Goal: Contribute content: Add original content to the website for others to see

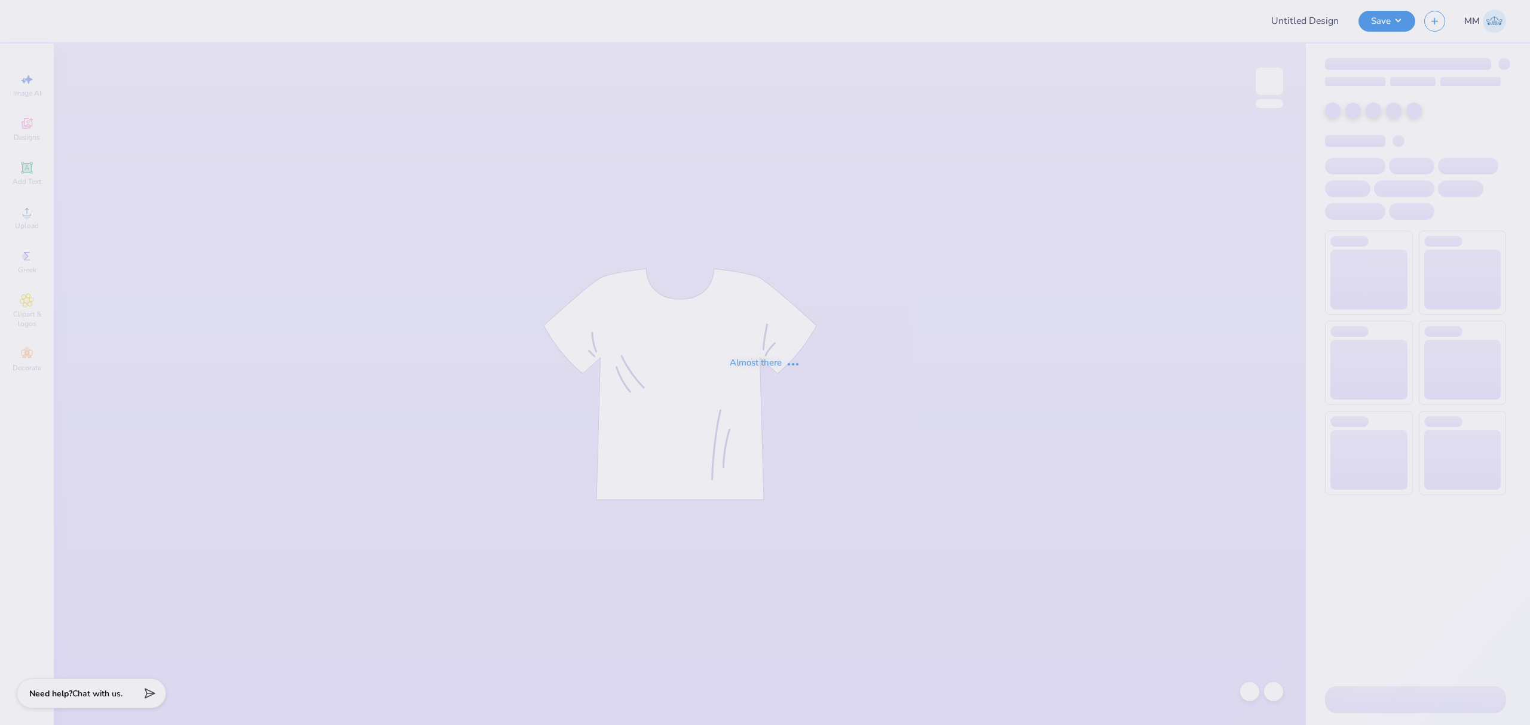
type input "Kappa Sigma GS Fall Rush 25'"
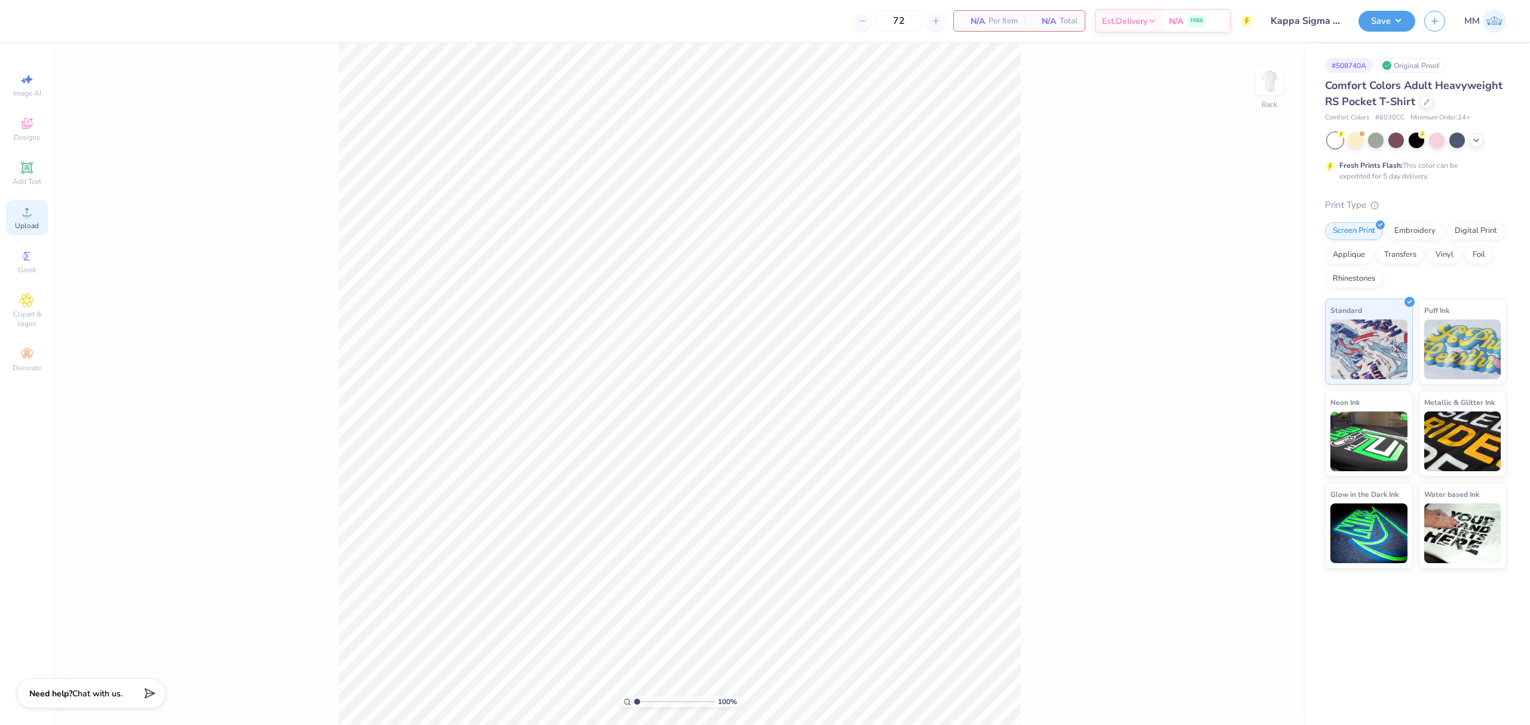
click at [32, 223] on span "Upload" at bounding box center [27, 226] width 24 height 10
click at [1242, 324] on input "3.44" at bounding box center [1250, 331] width 43 height 17
type input "3.50"
type input "2.57"
click at [32, 179] on span "Add Text" at bounding box center [27, 182] width 29 height 10
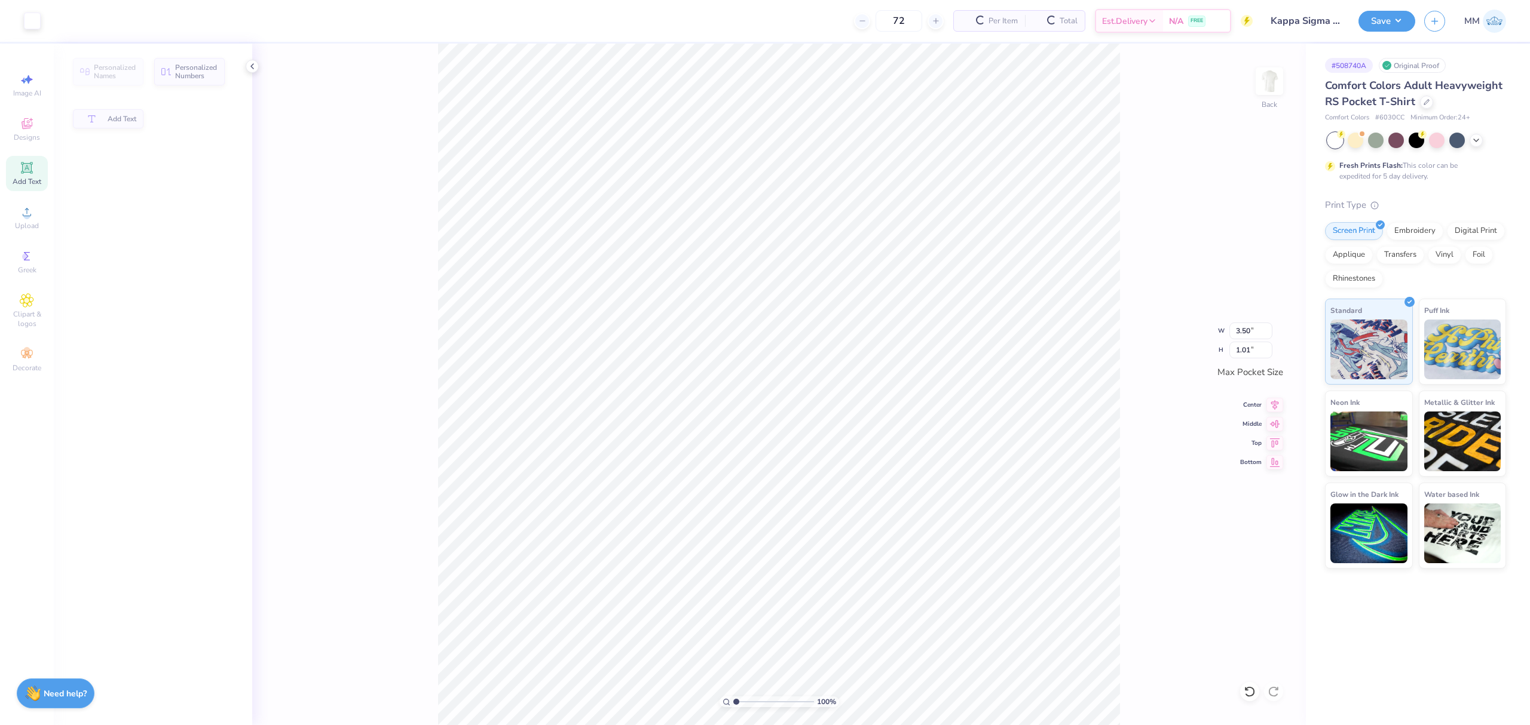
type input "1.01"
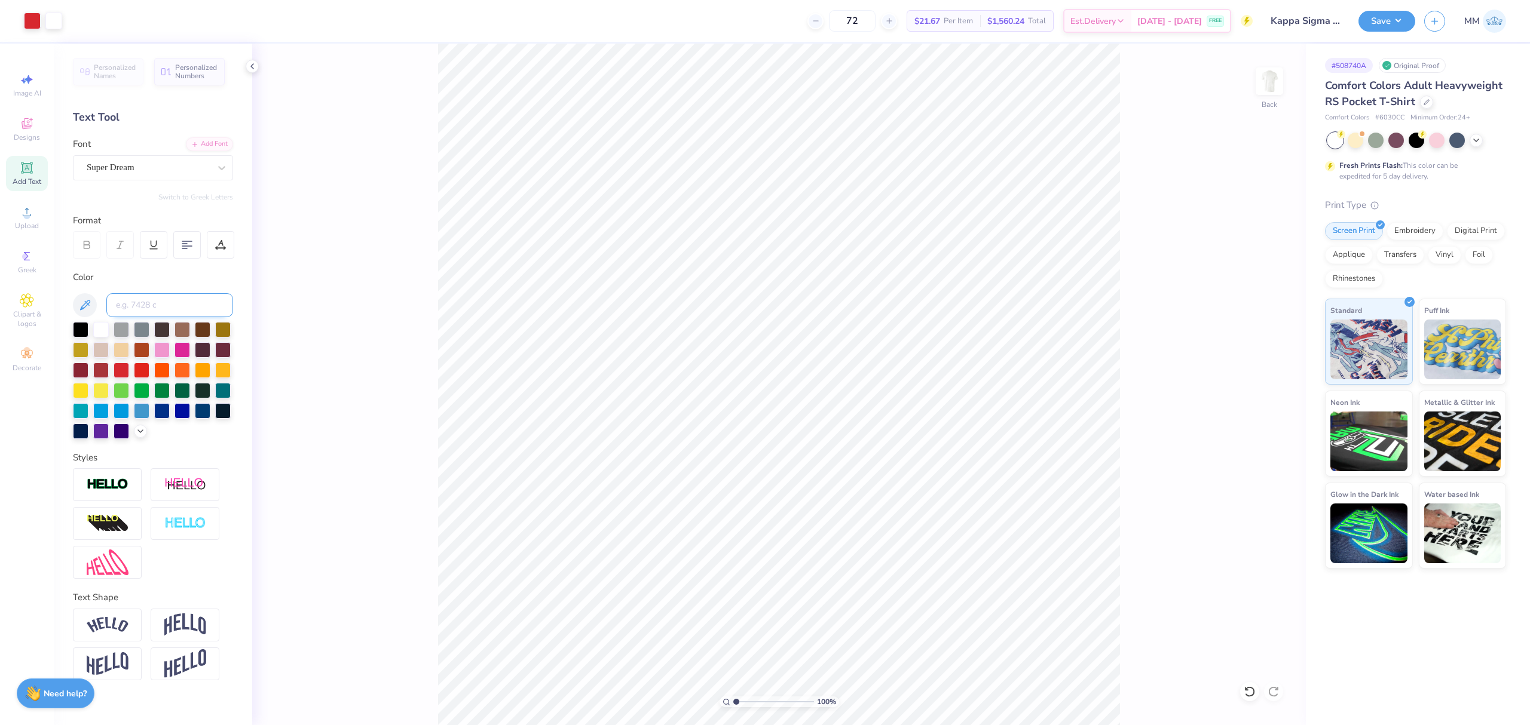
click at [133, 304] on input at bounding box center [169, 305] width 127 height 24
type input "1795"
click at [198, 144] on div "Add Font" at bounding box center [209, 143] width 47 height 14
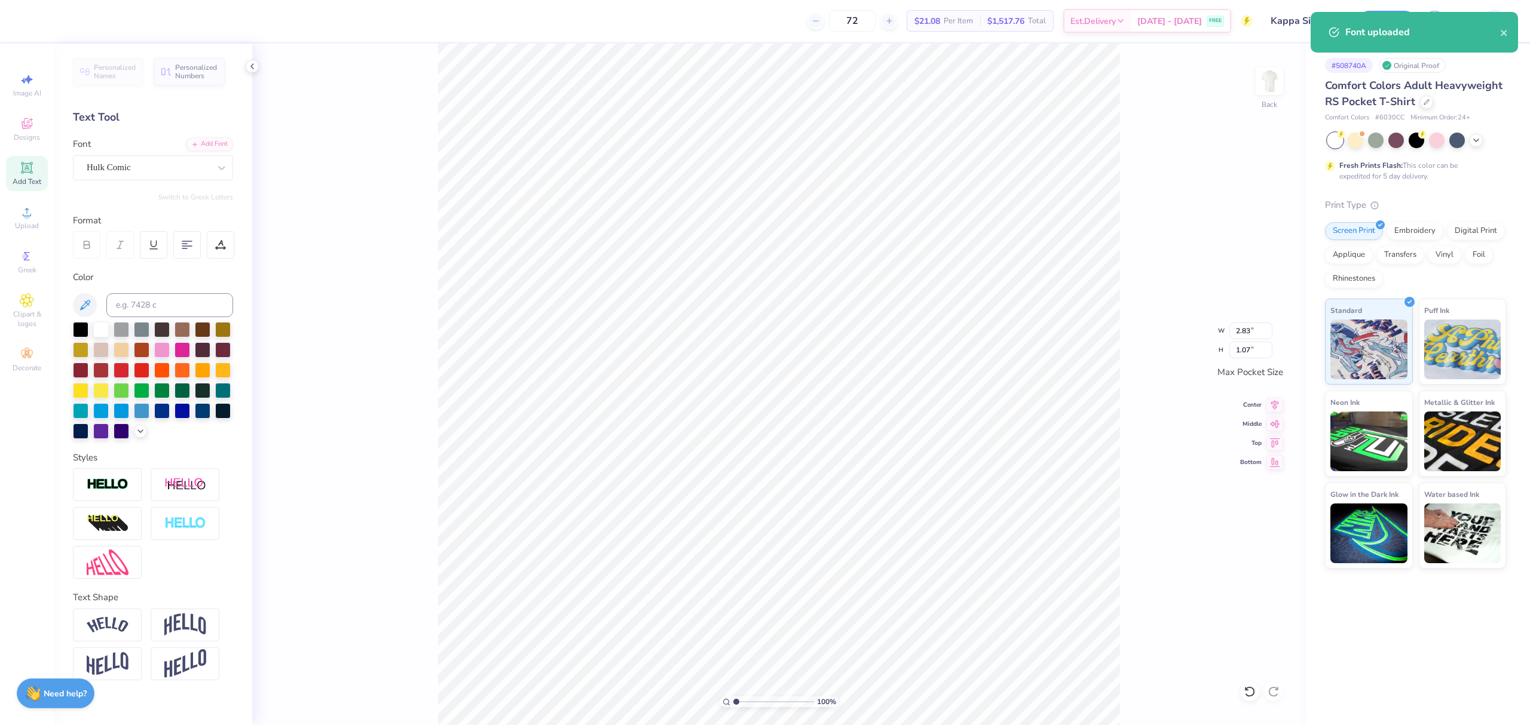
type textarea "fall rush 2025"
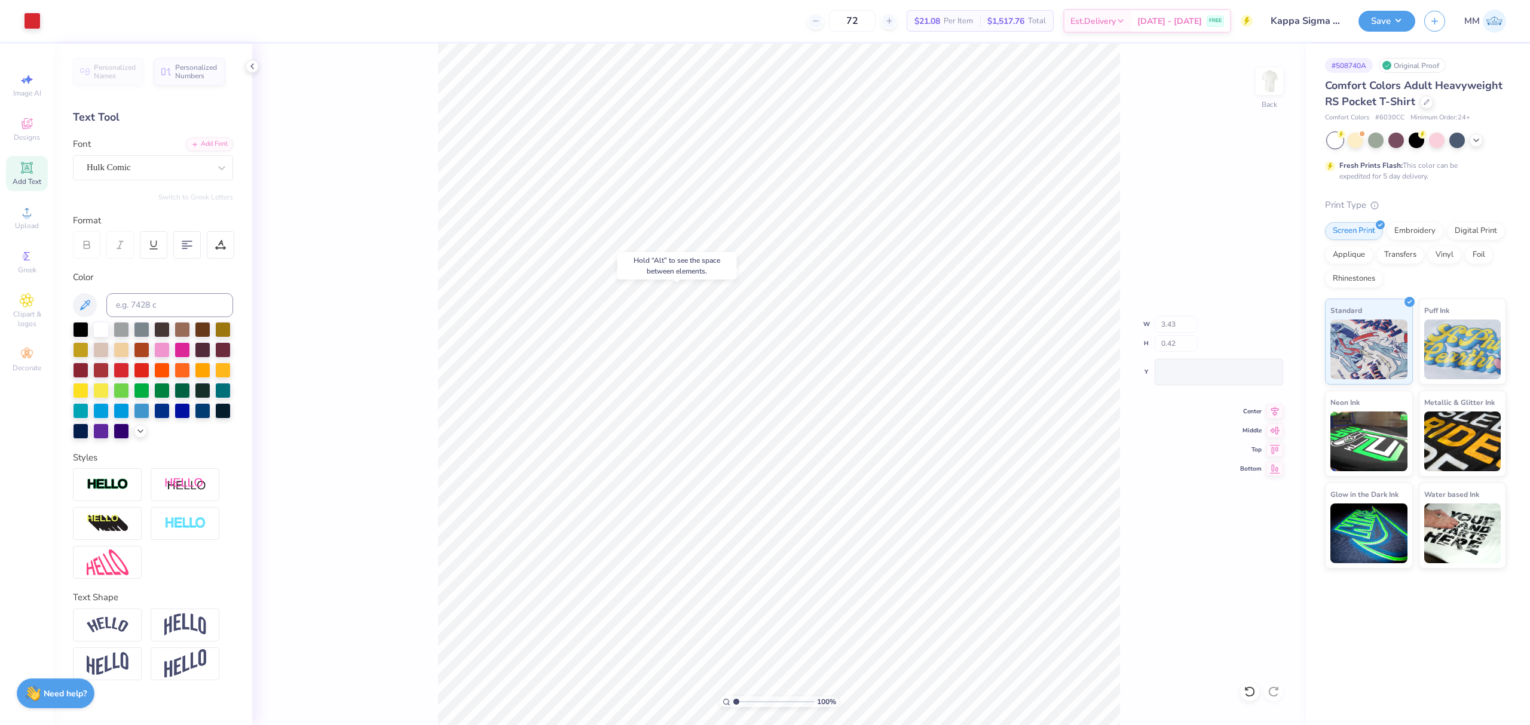
click at [749, 697] on div "100 %" at bounding box center [779, 385] width 682 height 682
drag, startPoint x: 733, startPoint y: 703, endPoint x: 763, endPoint y: 699, distance: 30.2
type input "2.33"
click at [746, 705] on input "range" at bounding box center [773, 702] width 81 height 11
type input "3.50"
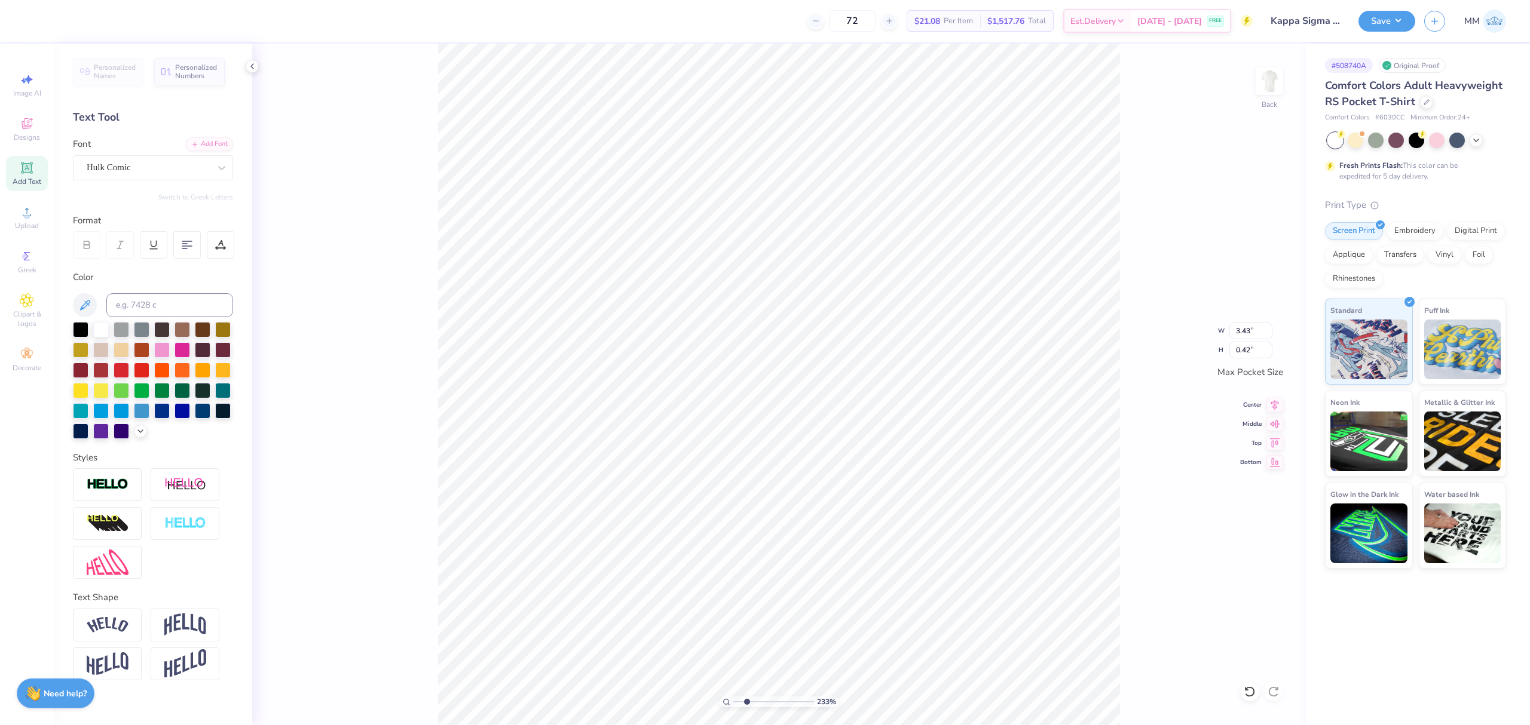
type input "3.09"
click at [1270, 403] on icon at bounding box center [1274, 403] width 17 height 14
click at [1270, 426] on icon at bounding box center [1274, 422] width 17 height 14
click at [1153, 453] on div "233 % Back W 3.50 3.50 " H 3.09 3.09 " Max Pocket Size Center Middle Top Bottom" at bounding box center [779, 385] width 1054 height 682
drag, startPoint x: 751, startPoint y: 703, endPoint x: 604, endPoint y: 691, distance: 147.5
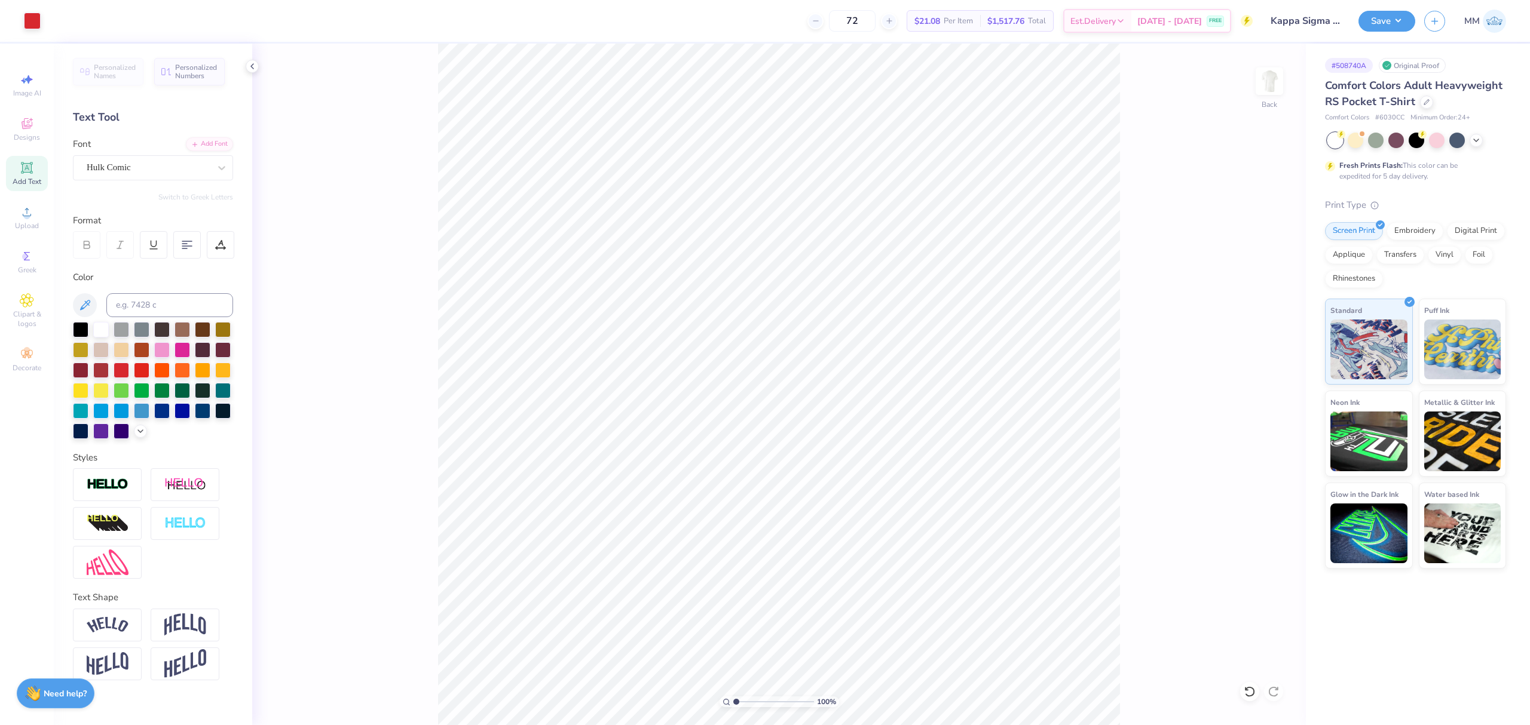
type input "1"
click at [733, 697] on input "range" at bounding box center [773, 702] width 81 height 11
click at [1259, 91] on img at bounding box center [1269, 81] width 48 height 48
click at [19, 225] on span "Upload" at bounding box center [27, 226] width 24 height 10
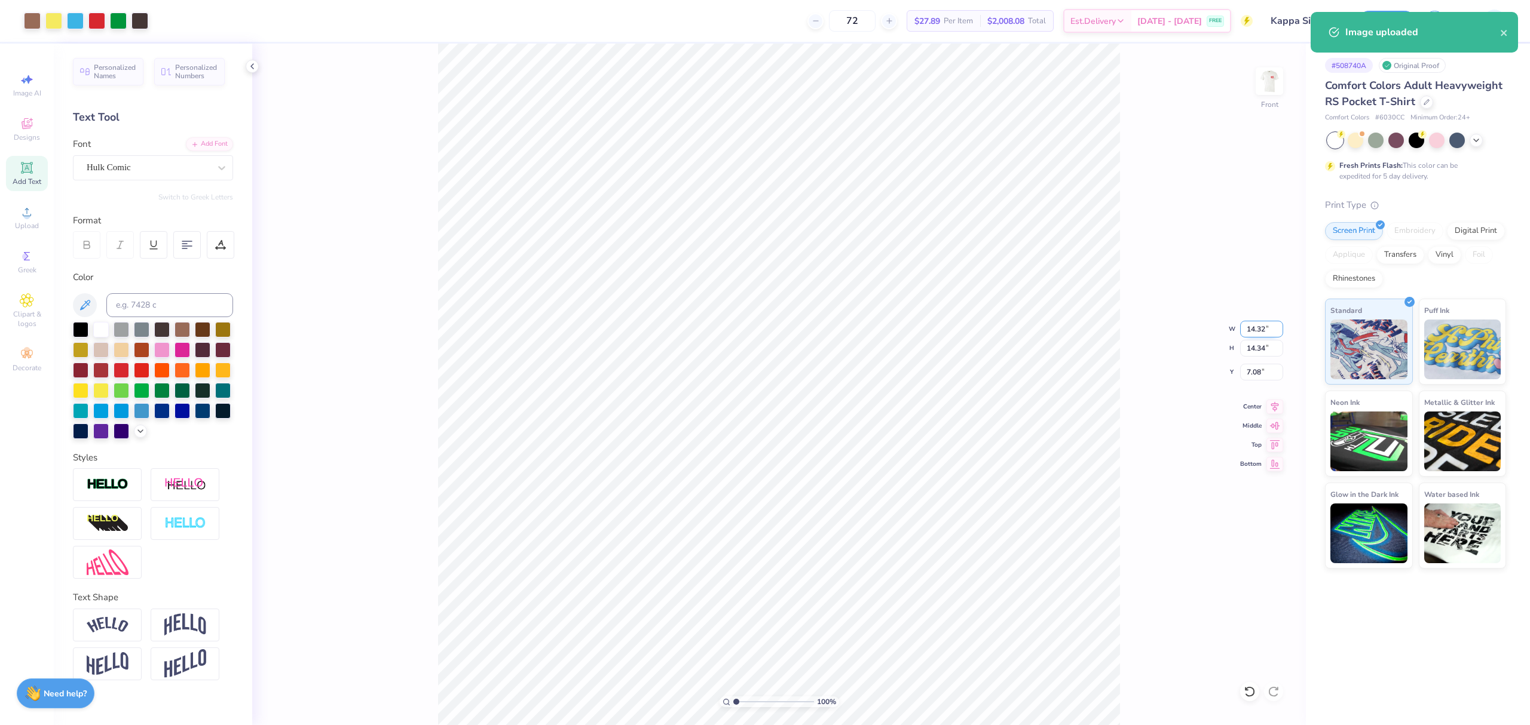
click at [1254, 333] on input "14.32" at bounding box center [1261, 329] width 43 height 17
type input "12.00"
type input "12.02"
click at [1249, 373] on input "8.24" at bounding box center [1261, 372] width 43 height 17
type input "3.00"
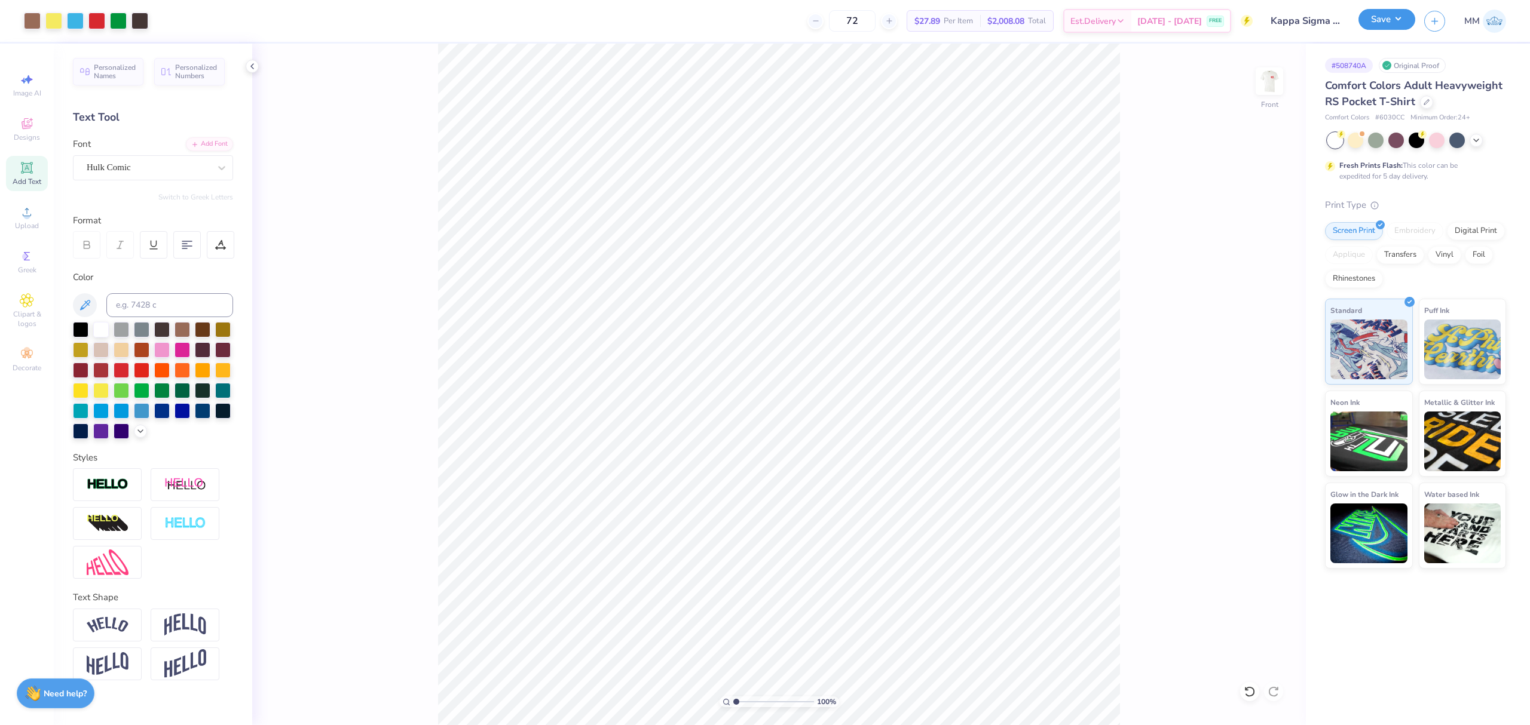
click at [1375, 27] on button "Save" at bounding box center [1386, 19] width 57 height 21
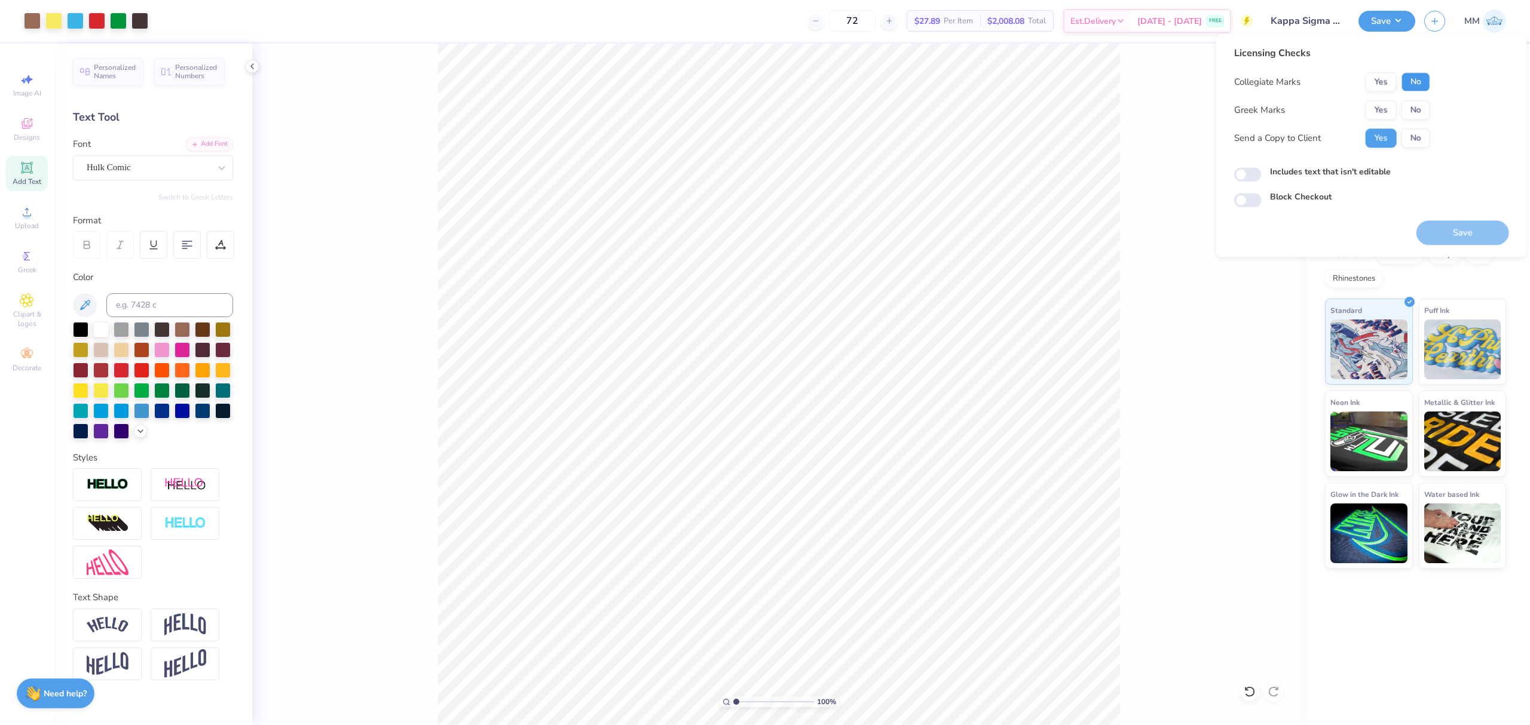
click at [1411, 82] on button "No" at bounding box center [1415, 81] width 29 height 19
click at [1380, 110] on button "Yes" at bounding box center [1380, 109] width 31 height 19
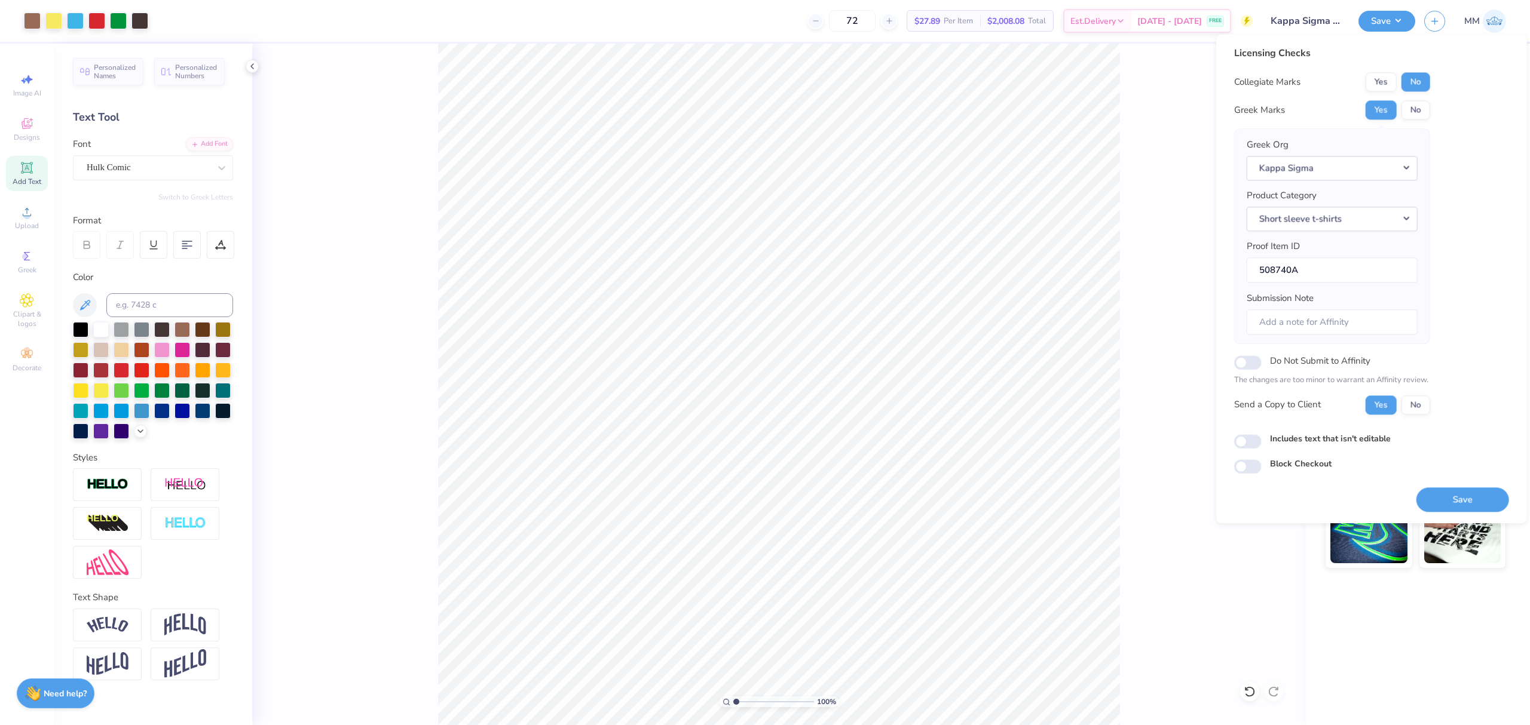
click at [1288, 438] on label "Includes text that isn't editable" at bounding box center [1330, 439] width 121 height 13
click at [1262, 438] on input "Includes text that isn't editable" at bounding box center [1247, 441] width 27 height 14
checkbox input "true"
click at [1444, 504] on button "Save" at bounding box center [1462, 500] width 93 height 25
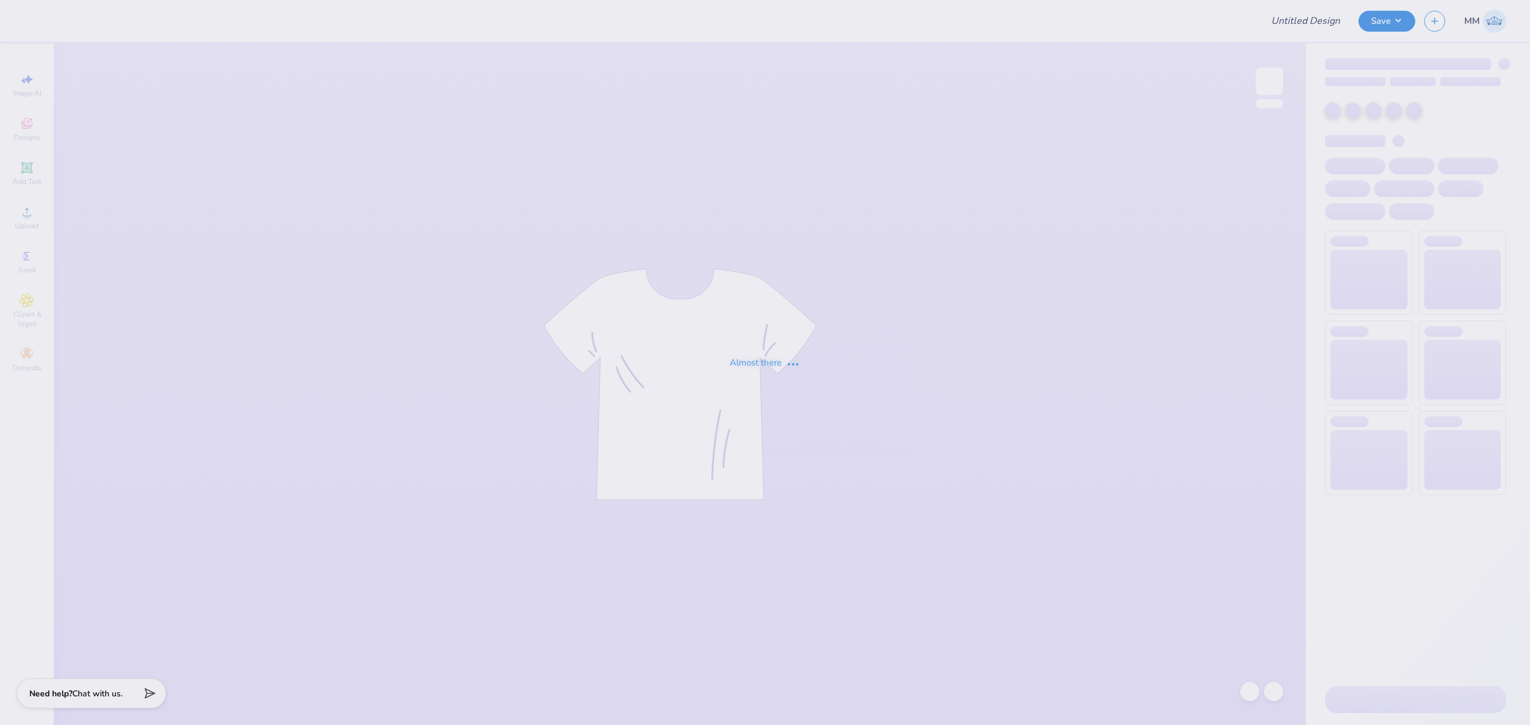
type input "Kappa Sigma Fall Rush"
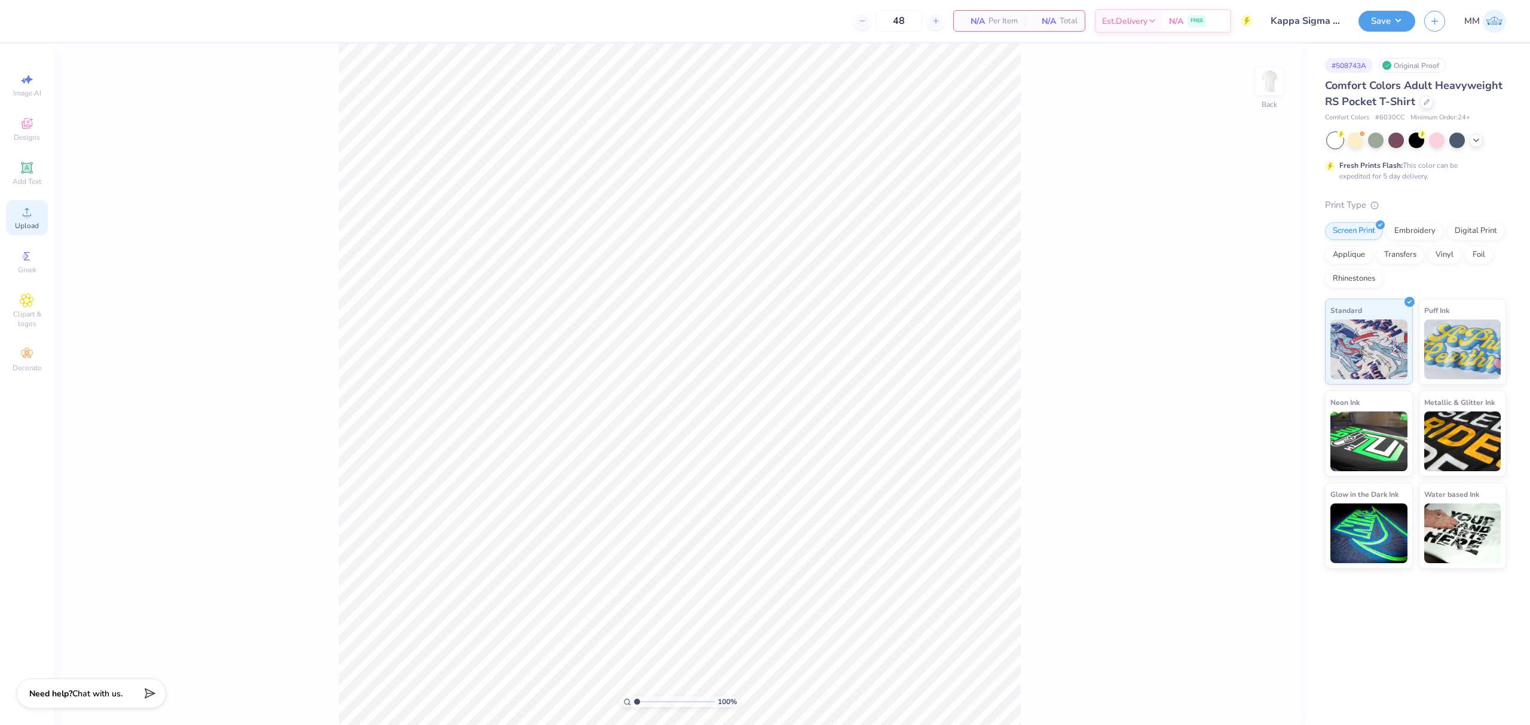
click at [26, 213] on circle at bounding box center [26, 216] width 7 height 7
click at [17, 210] on div "Upload" at bounding box center [27, 217] width 42 height 35
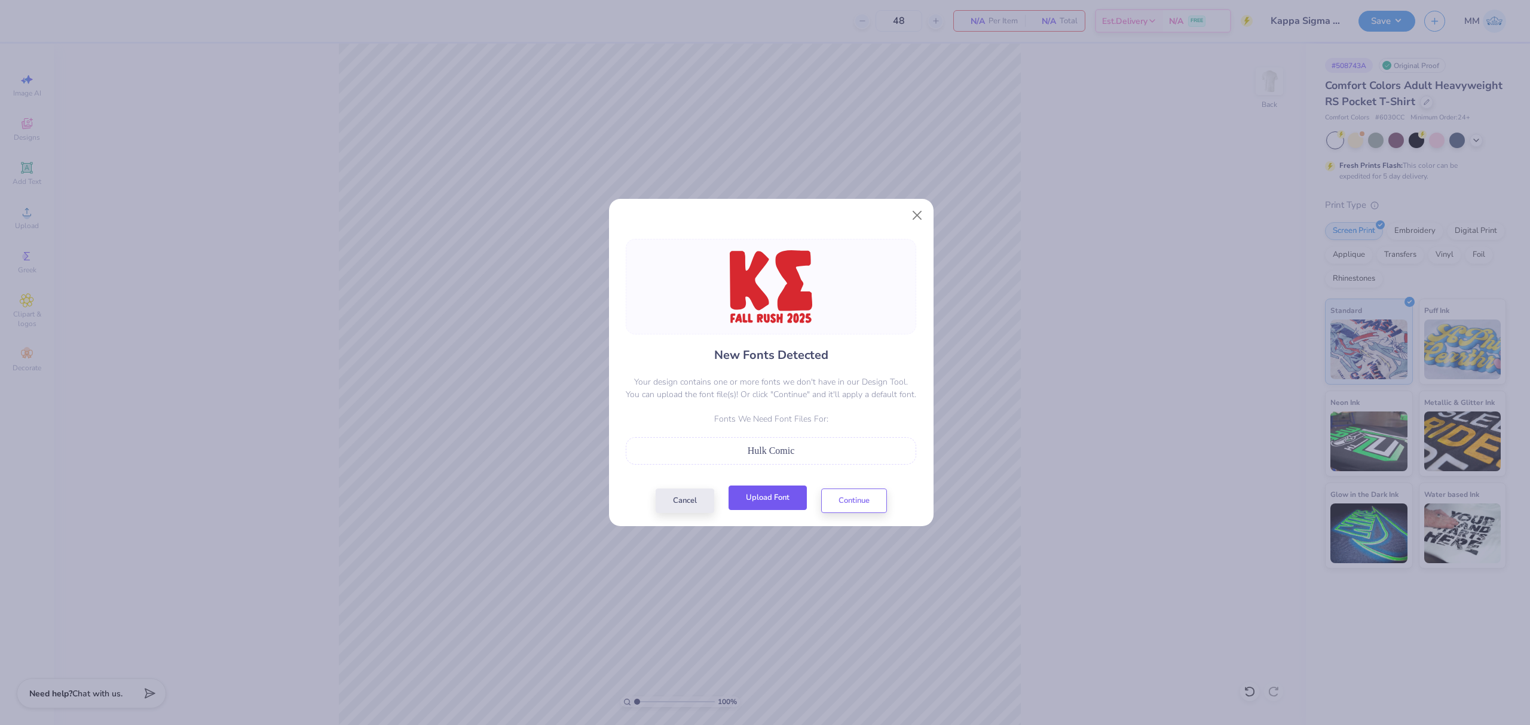
click at [749, 493] on button "Upload Font" at bounding box center [767, 498] width 78 height 25
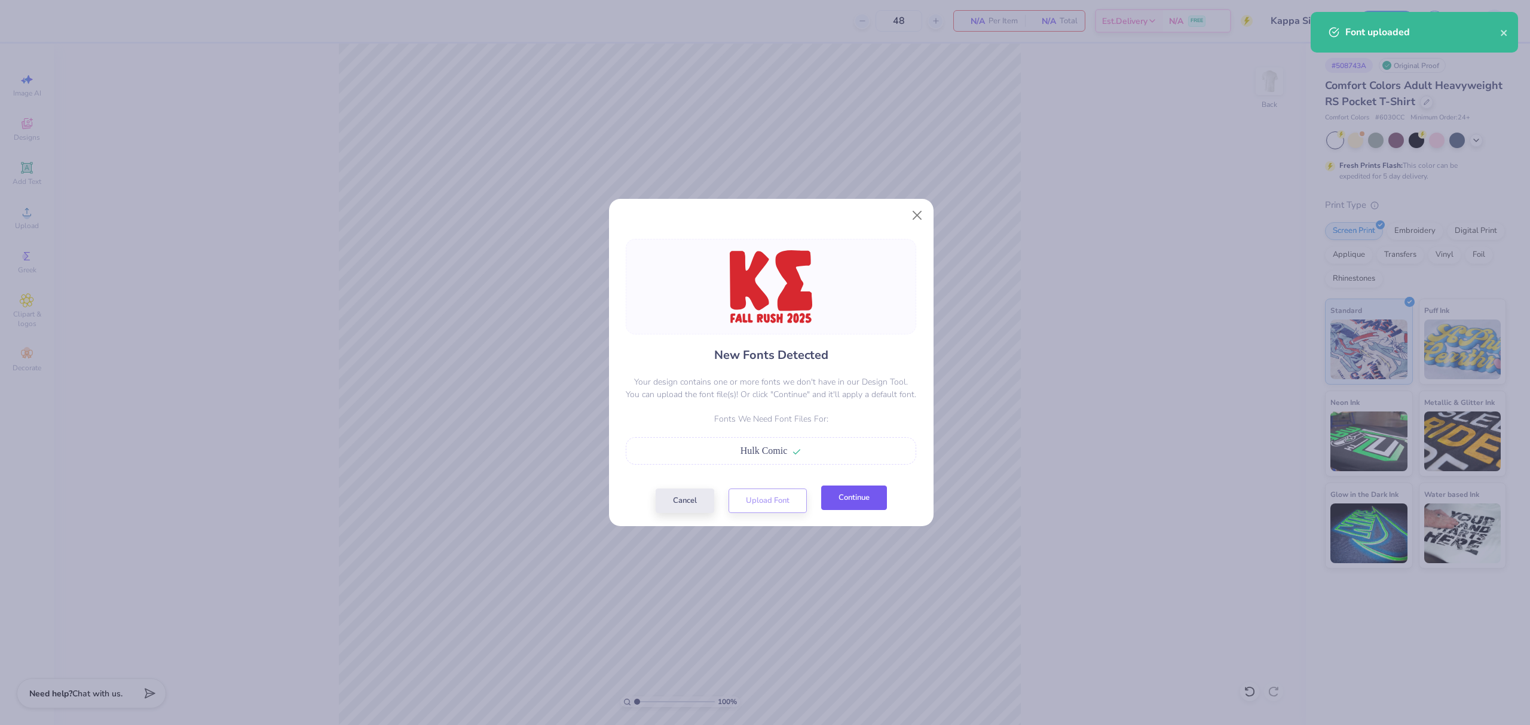
click at [837, 507] on button "Continue" at bounding box center [854, 498] width 66 height 25
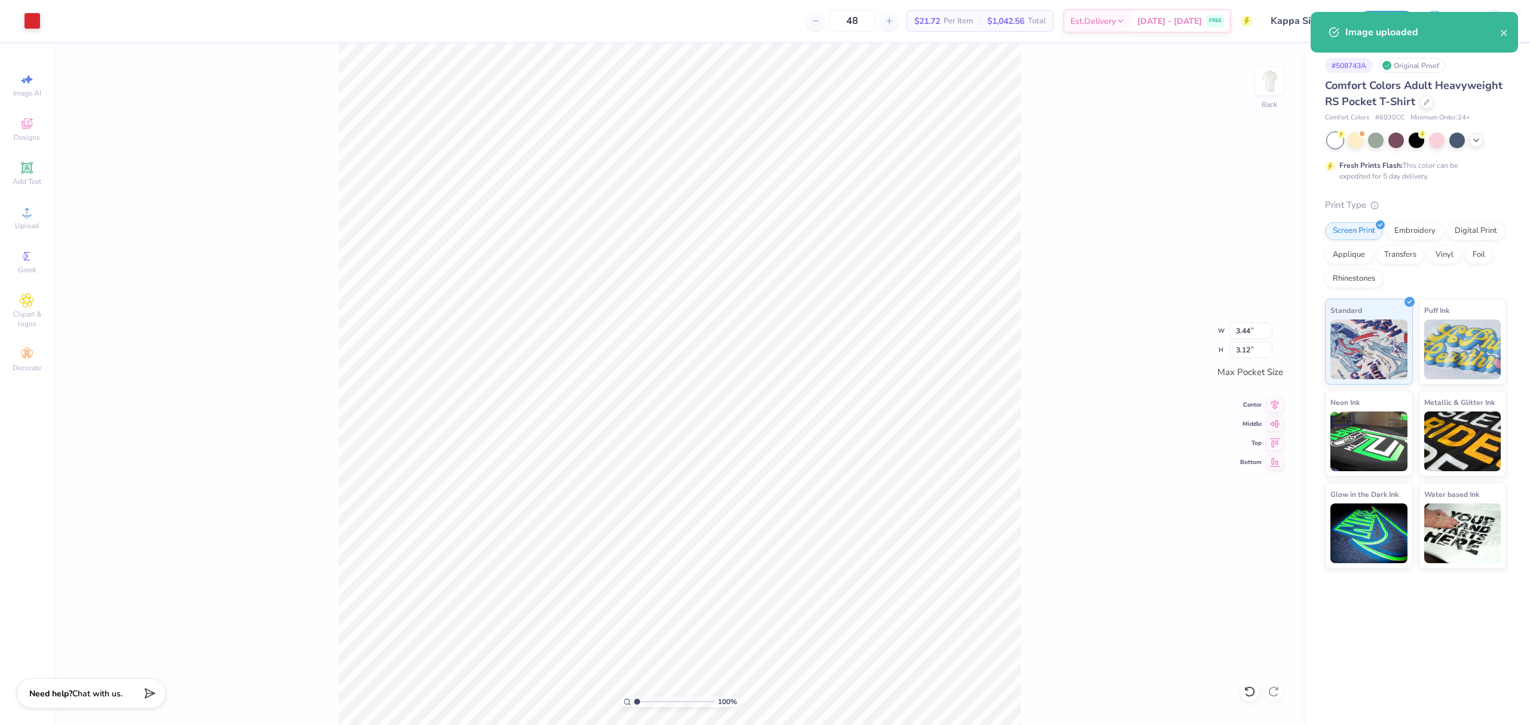
click at [1091, 452] on div "100 % Back W 3.44 3.44 " H 3.12 3.12 " Max Pocket Size Center Middle Top Bottom" at bounding box center [680, 385] width 1252 height 682
click at [1246, 329] on input "3.44" at bounding box center [1250, 331] width 43 height 17
type input "3.50"
type input "3.18"
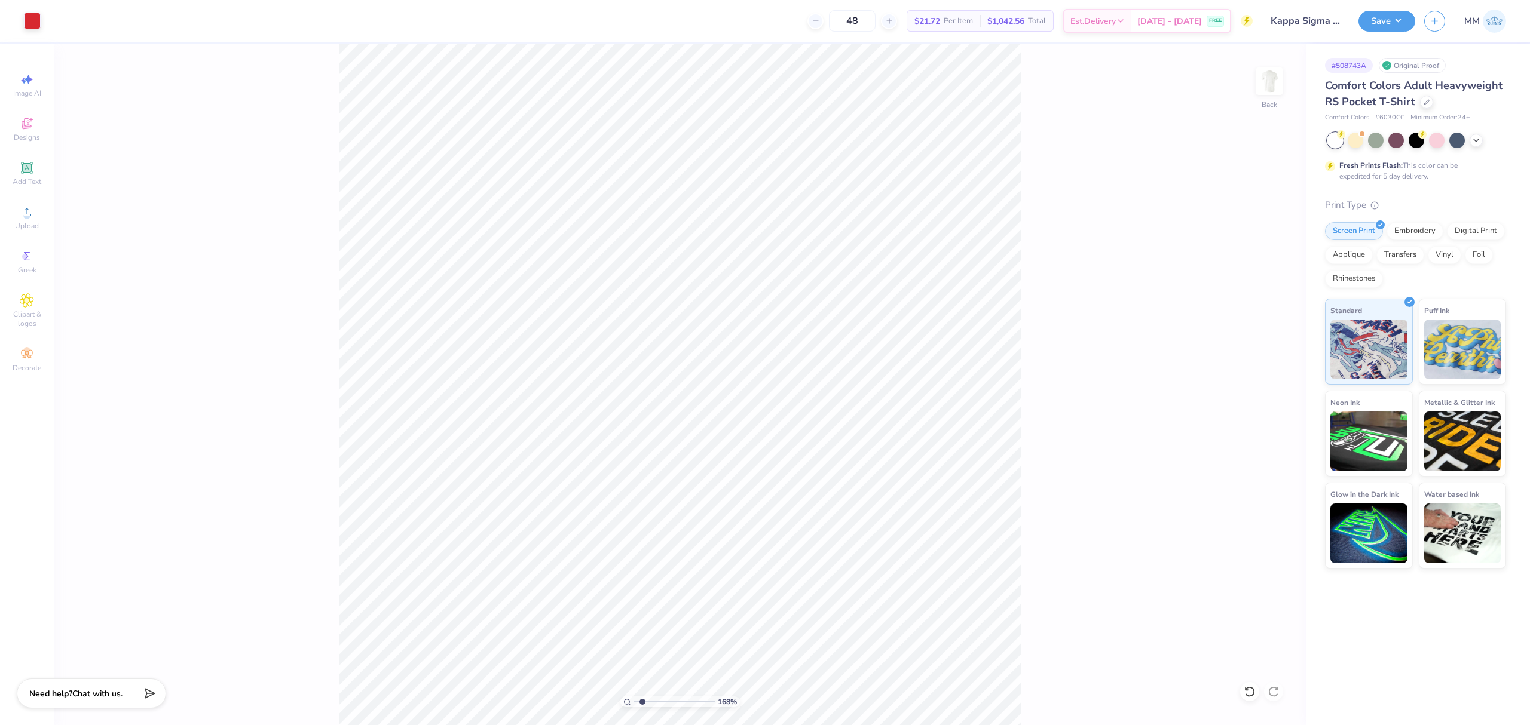
drag, startPoint x: 634, startPoint y: 701, endPoint x: 642, endPoint y: 701, distance: 7.8
type input "1.68"
click at [642, 701] on input "range" at bounding box center [674, 702] width 81 height 11
type input "1.56"
type input "2.57"
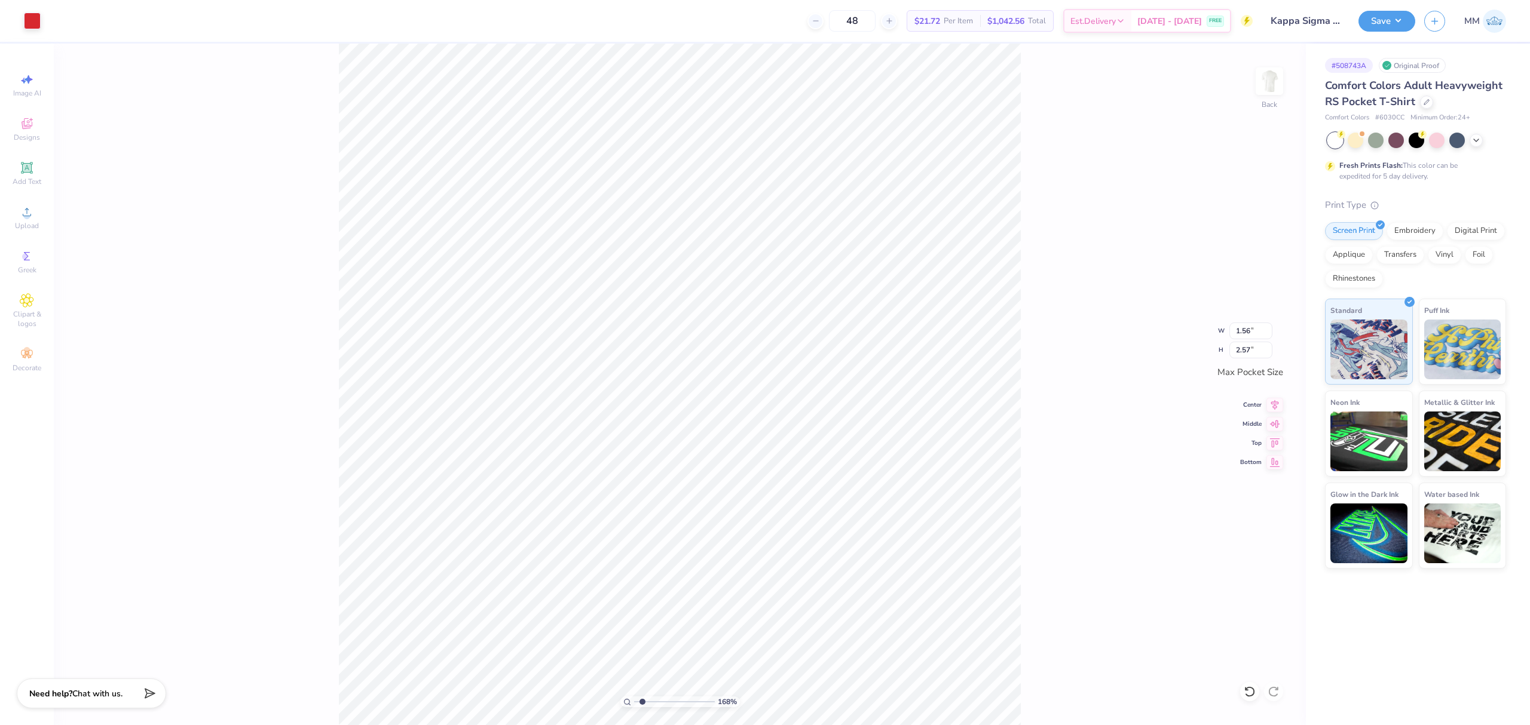
type input "3.50"
type input "3.18"
type input "3.50"
click at [852, 374] on li "Group" at bounding box center [842, 377] width 94 height 23
drag, startPoint x: 641, startPoint y: 706, endPoint x: 624, endPoint y: 696, distance: 19.4
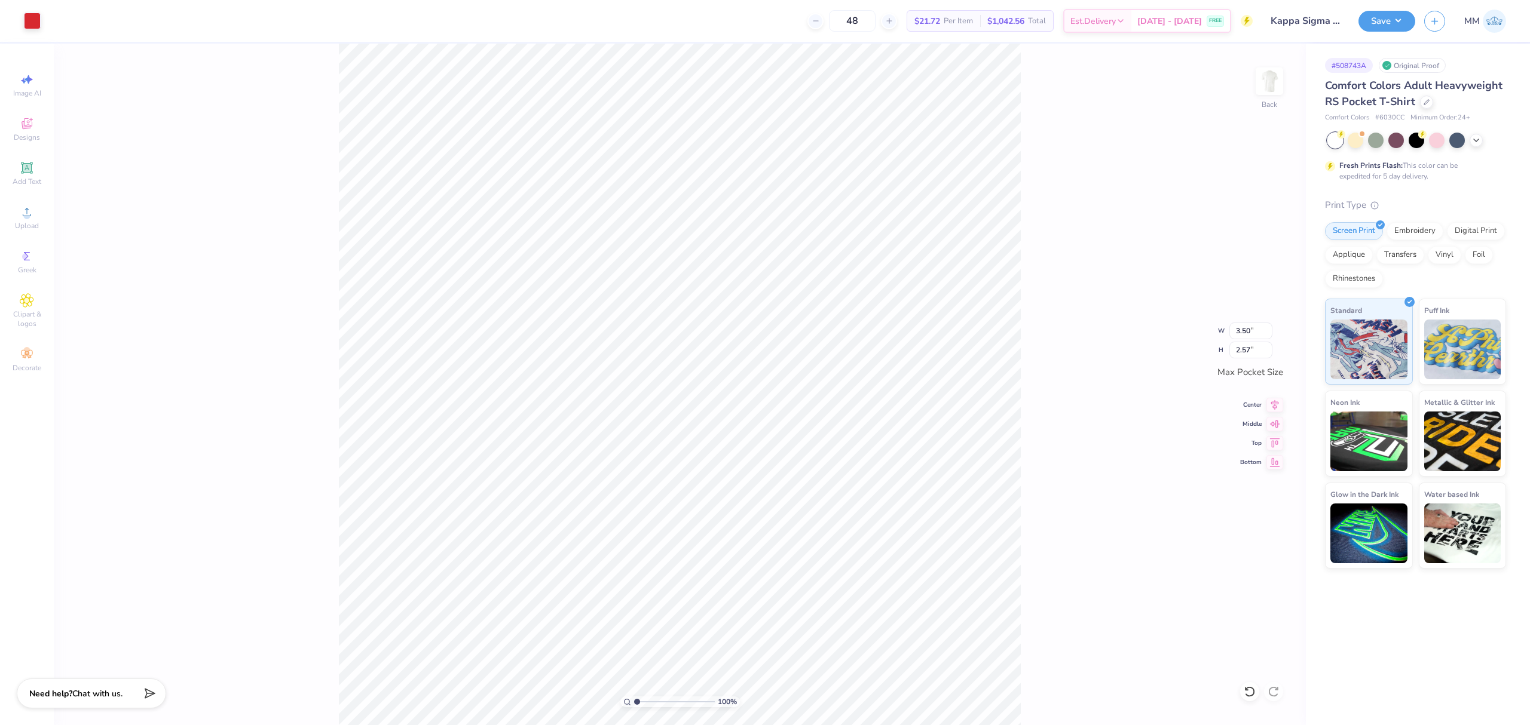
click at [634, 697] on input "range" at bounding box center [674, 702] width 81 height 11
drag, startPoint x: 644, startPoint y: 697, endPoint x: 651, endPoint y: 706, distance: 11.5
click at [651, 706] on input "range" at bounding box center [674, 702] width 81 height 11
click at [650, 706] on div "287 %" at bounding box center [680, 385] width 682 height 682
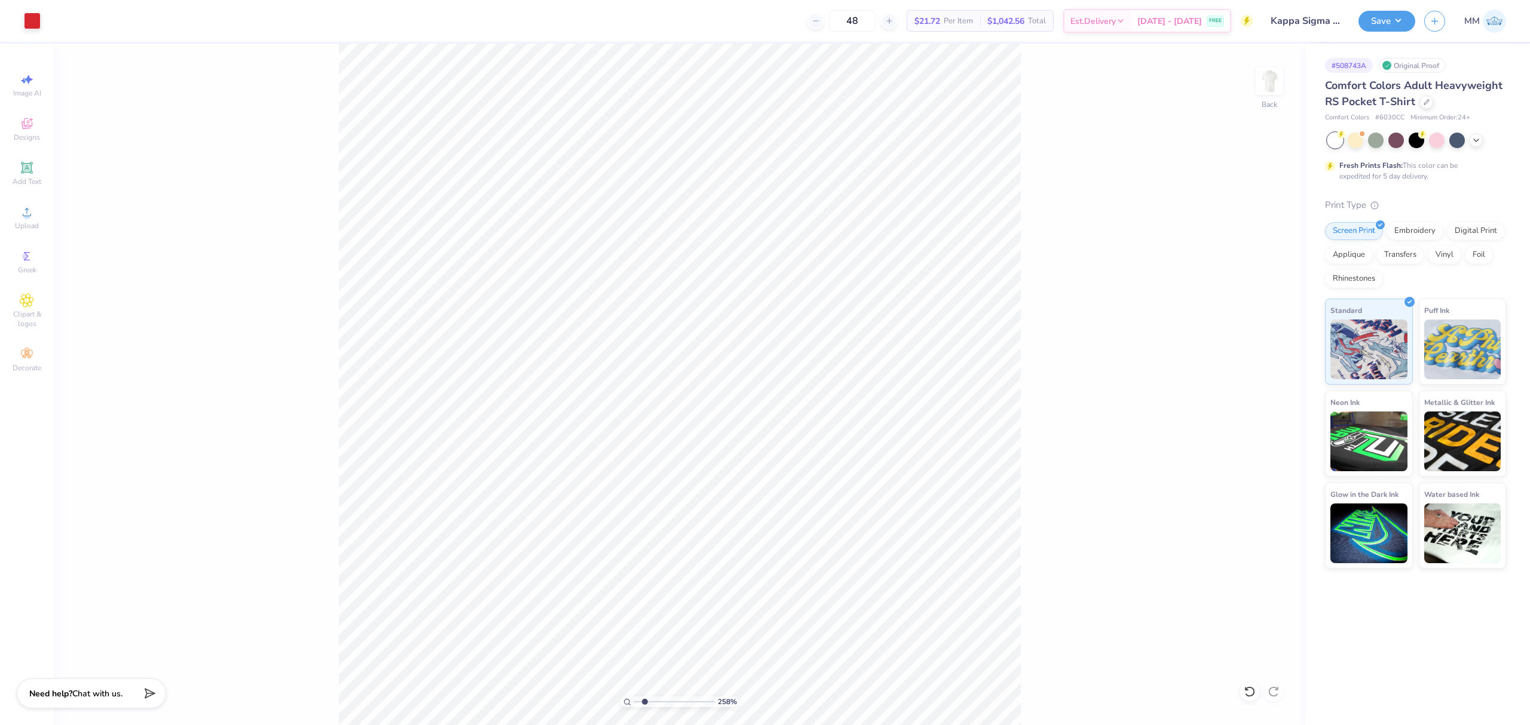
drag, startPoint x: 651, startPoint y: 703, endPoint x: 644, endPoint y: 703, distance: 6.6
type input "1.98"
click at [644, 703] on input "range" at bounding box center [674, 702] width 81 height 11
type input "3.50"
type input "2.57"
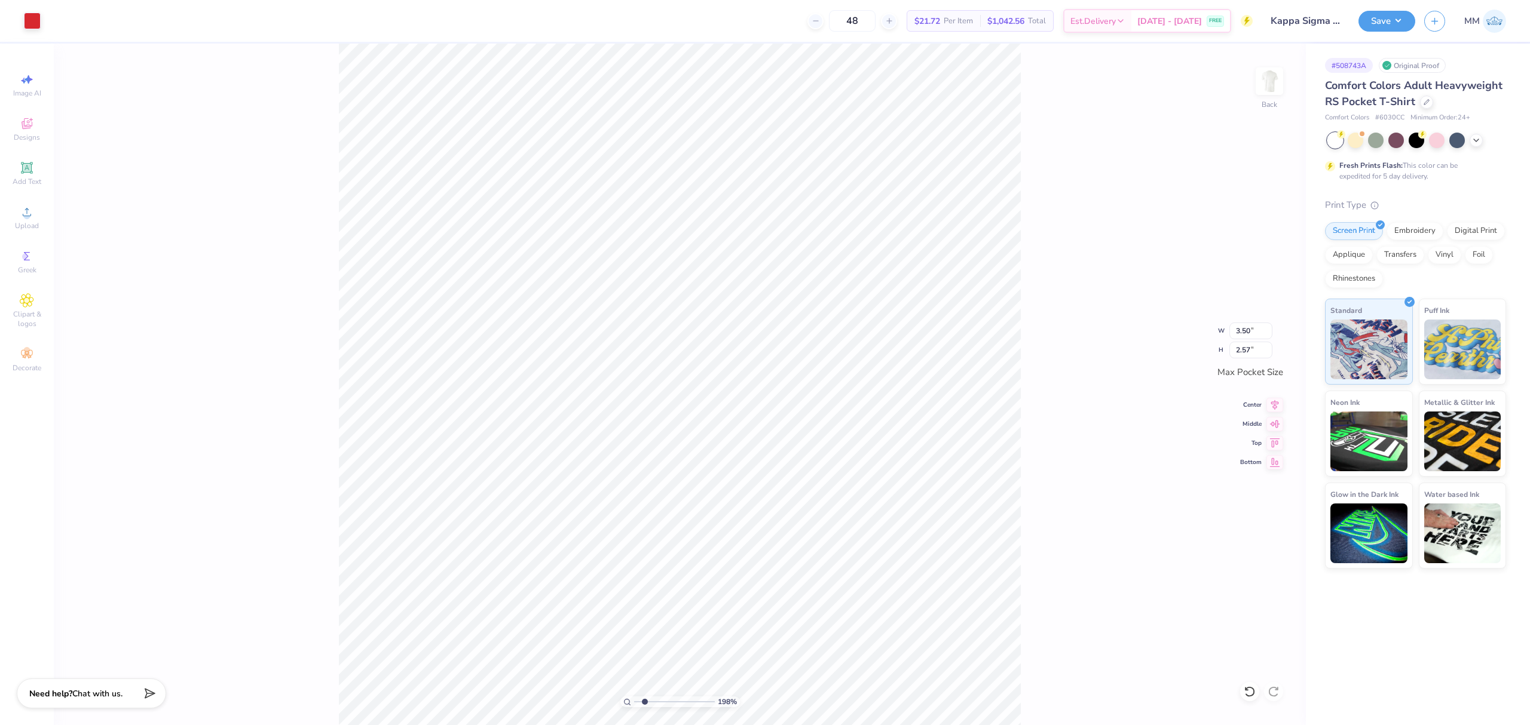
type input "3.18"
click at [878, 177] on li "Cut" at bounding box center [893, 177] width 94 height 24
click at [1273, 79] on img at bounding box center [1269, 81] width 48 height 48
click at [636, 703] on input "range" at bounding box center [674, 702] width 81 height 11
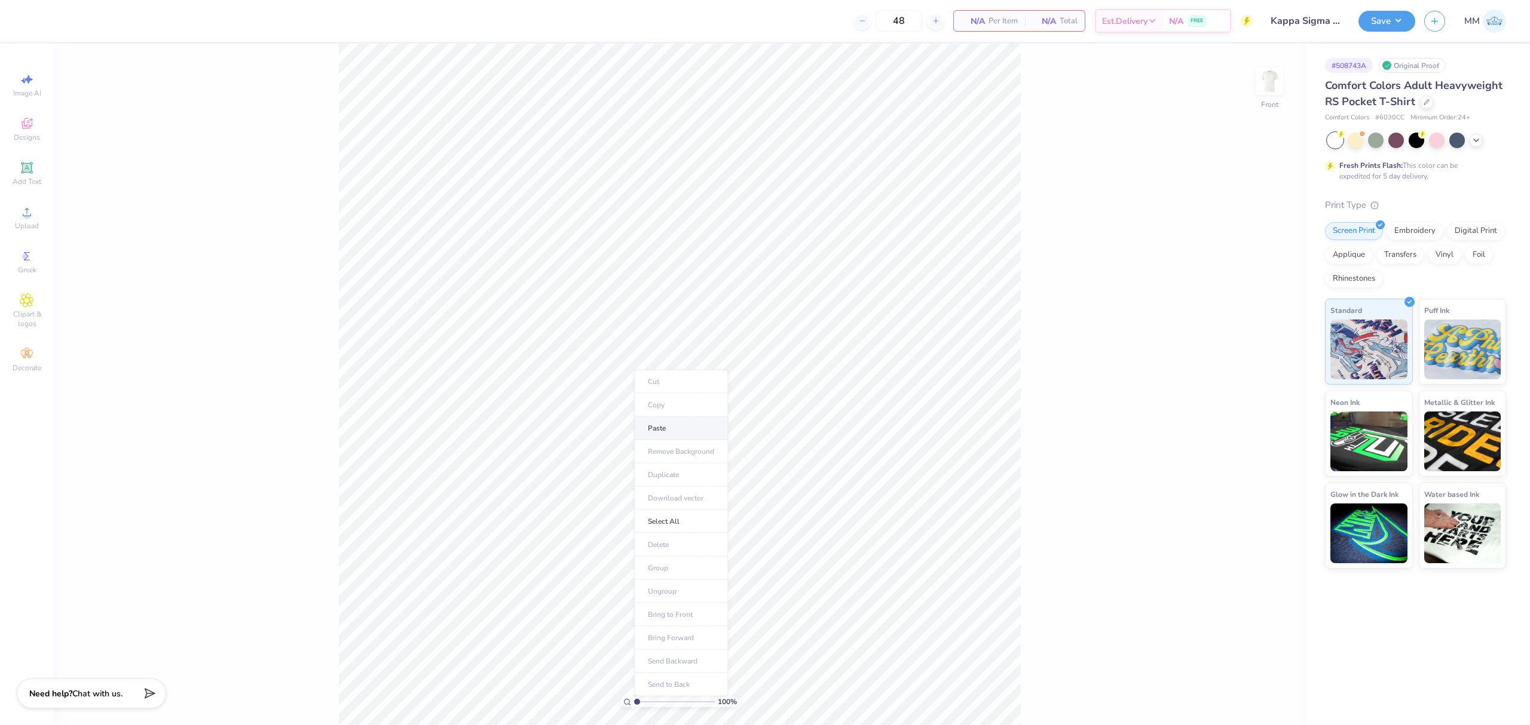
click at [665, 429] on li "Paste" at bounding box center [681, 428] width 94 height 23
drag, startPoint x: 637, startPoint y: 705, endPoint x: 654, endPoint y: 704, distance: 16.8
type input "3.17"
click at [654, 705] on input "range" at bounding box center [674, 702] width 81 height 11
type input "3.60"
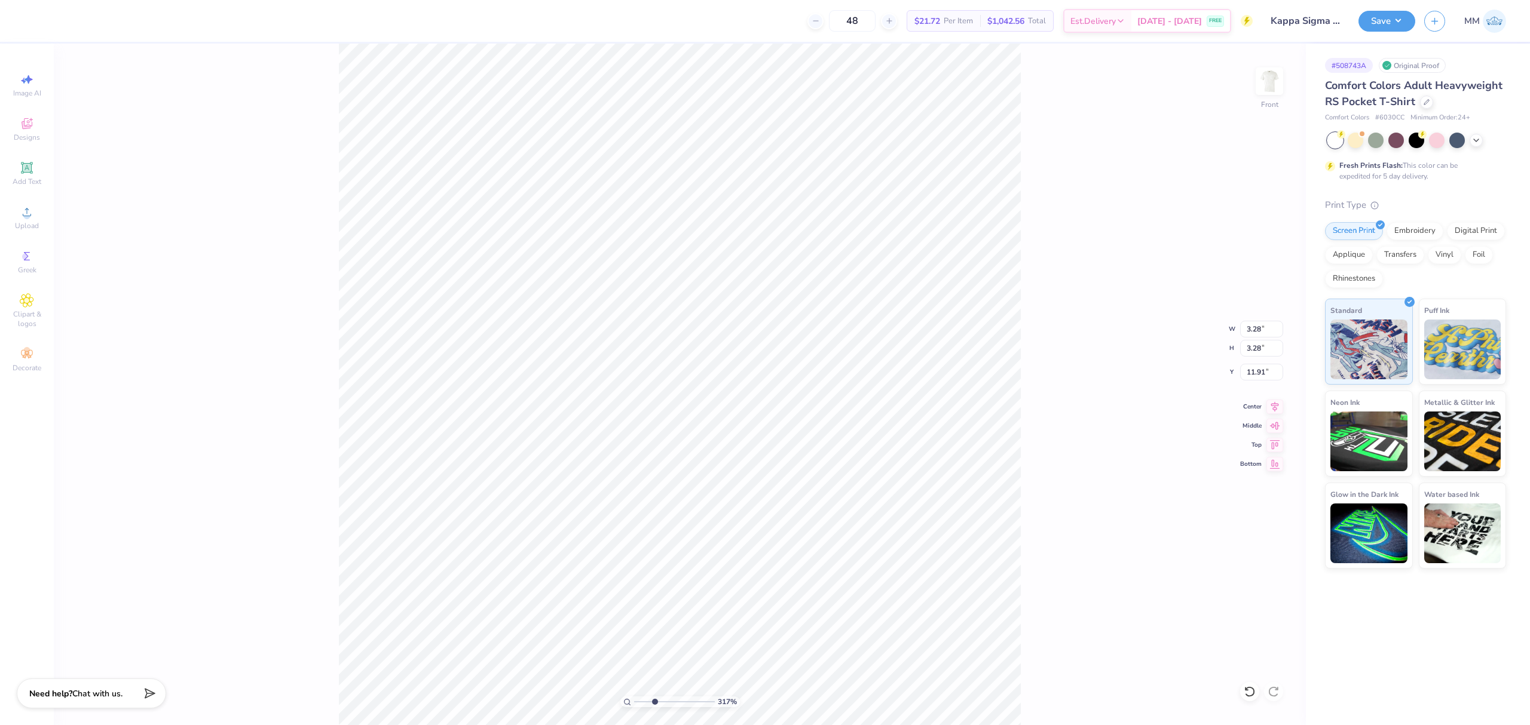
type input "2.65"
type input "9.80"
type input "3.61"
type input "3.28"
type input "11.91"
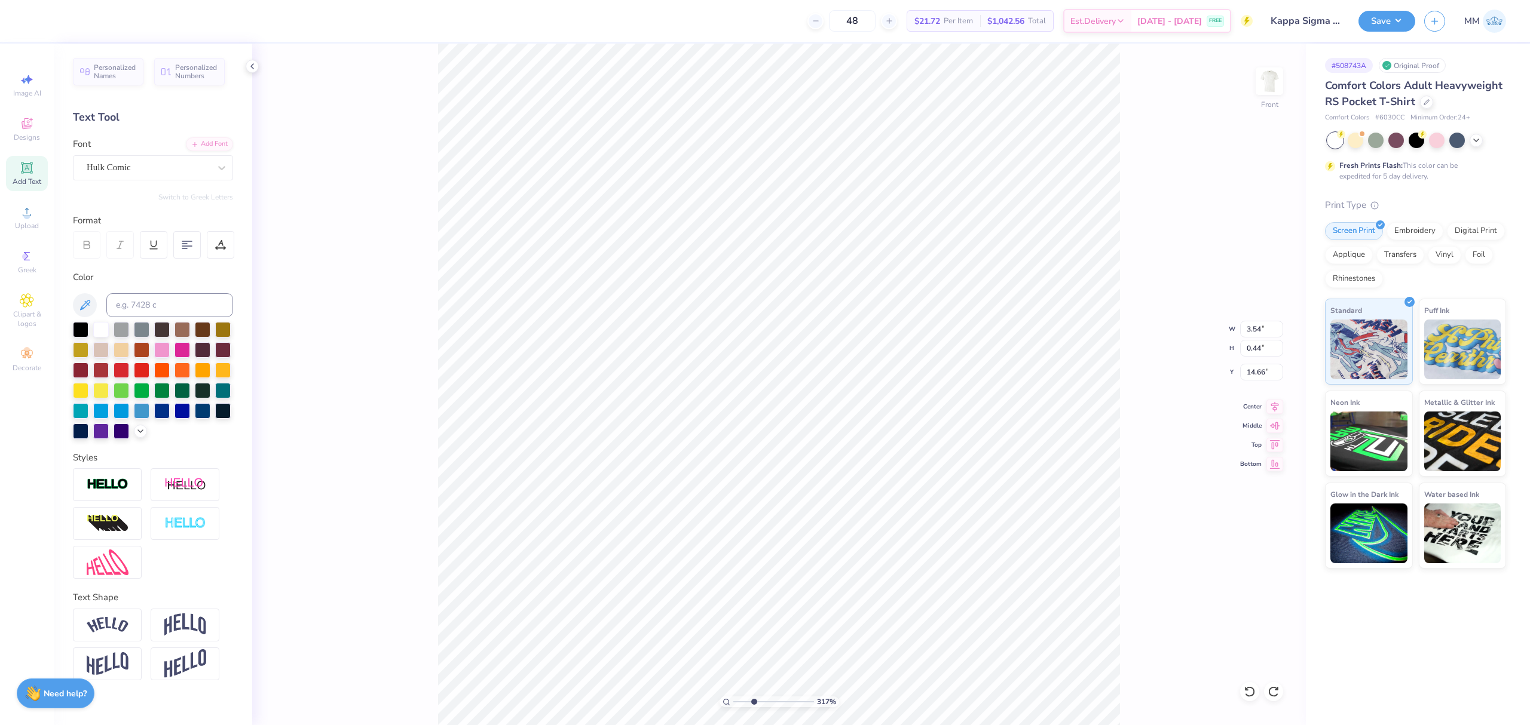
type input "3.60"
type input "2.65"
type input "11.91"
type input "3.54"
type input "0.44"
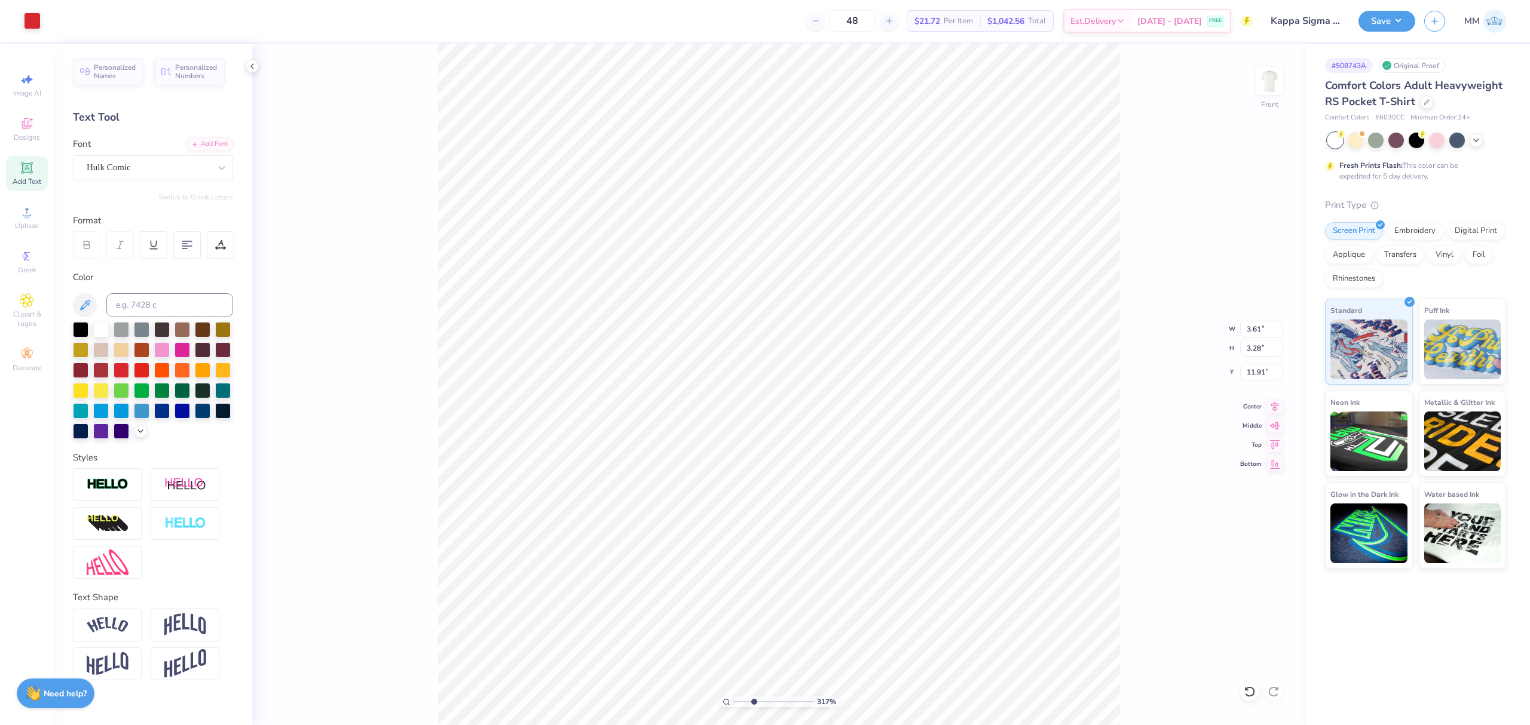
type input "16.01"
click at [1244, 691] on icon at bounding box center [1250, 692] width 12 height 12
type input "3.60"
click at [598, 540] on li "Group" at bounding box center [609, 538] width 94 height 23
type input "1"
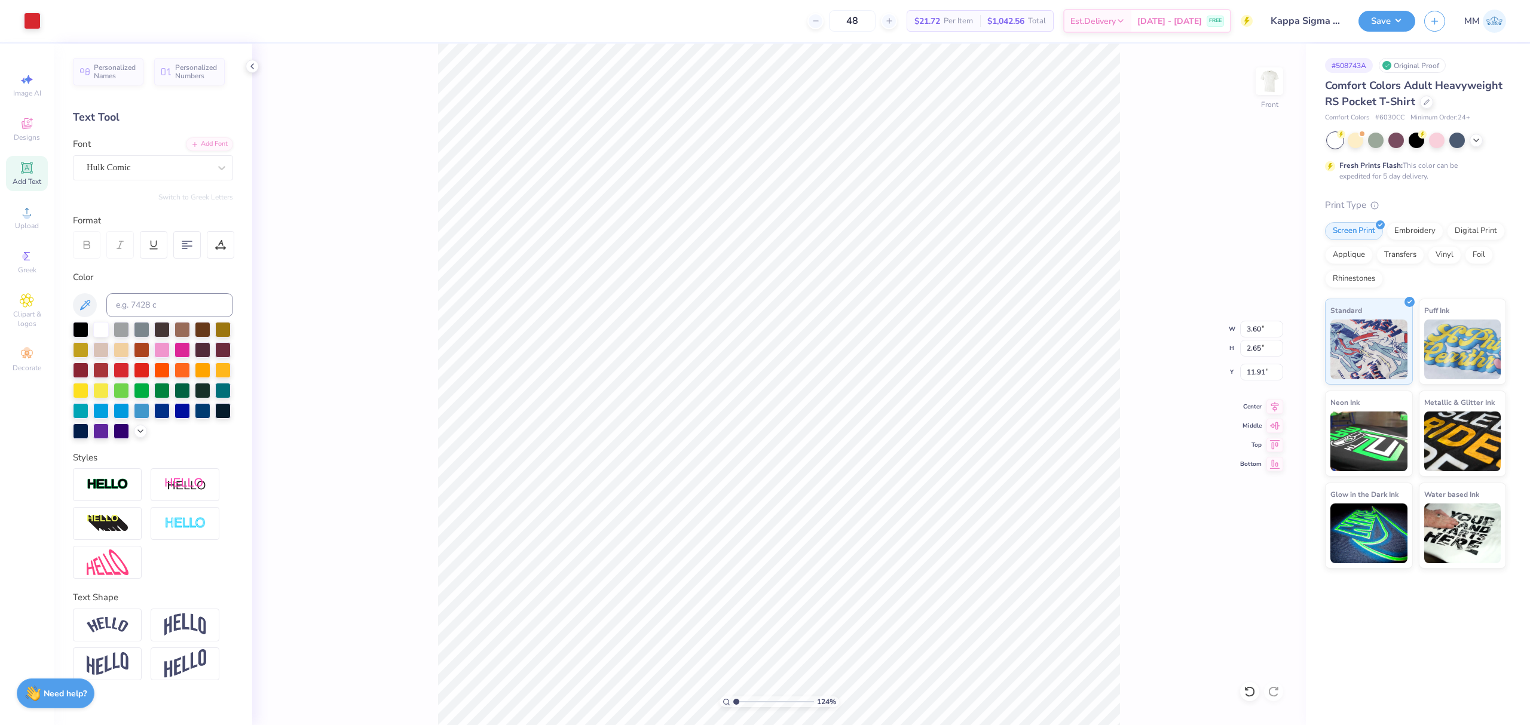
drag, startPoint x: 741, startPoint y: 702, endPoint x: 724, endPoint y: 692, distance: 19.3
click at [733, 697] on input "range" at bounding box center [773, 702] width 81 height 11
type input "3.61"
type input "3.28"
type input "3.61"
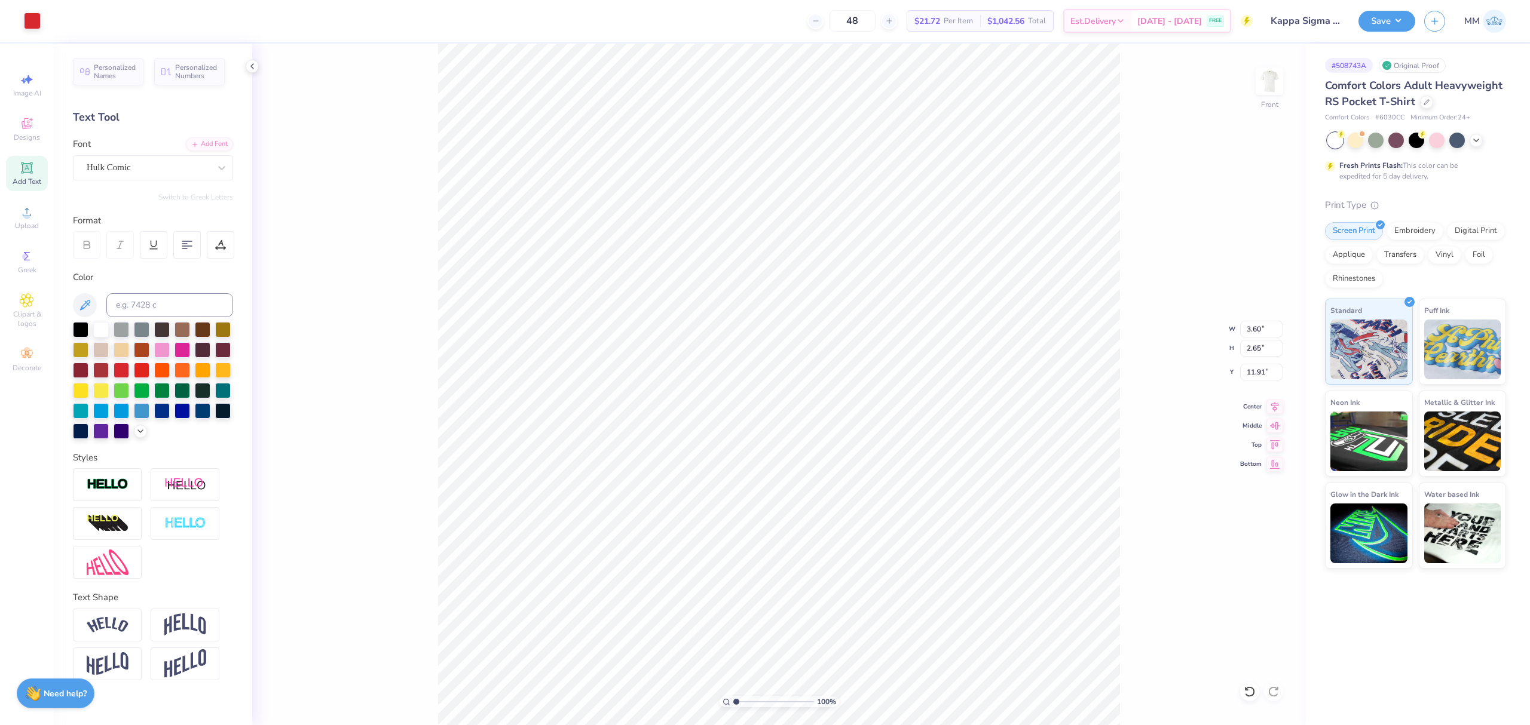
type input "3.28"
drag, startPoint x: 737, startPoint y: 703, endPoint x: 757, endPoint y: 699, distance: 20.2
type input "3.62"
click at [757, 701] on input "range" at bounding box center [773, 702] width 81 height 11
type input "3.54"
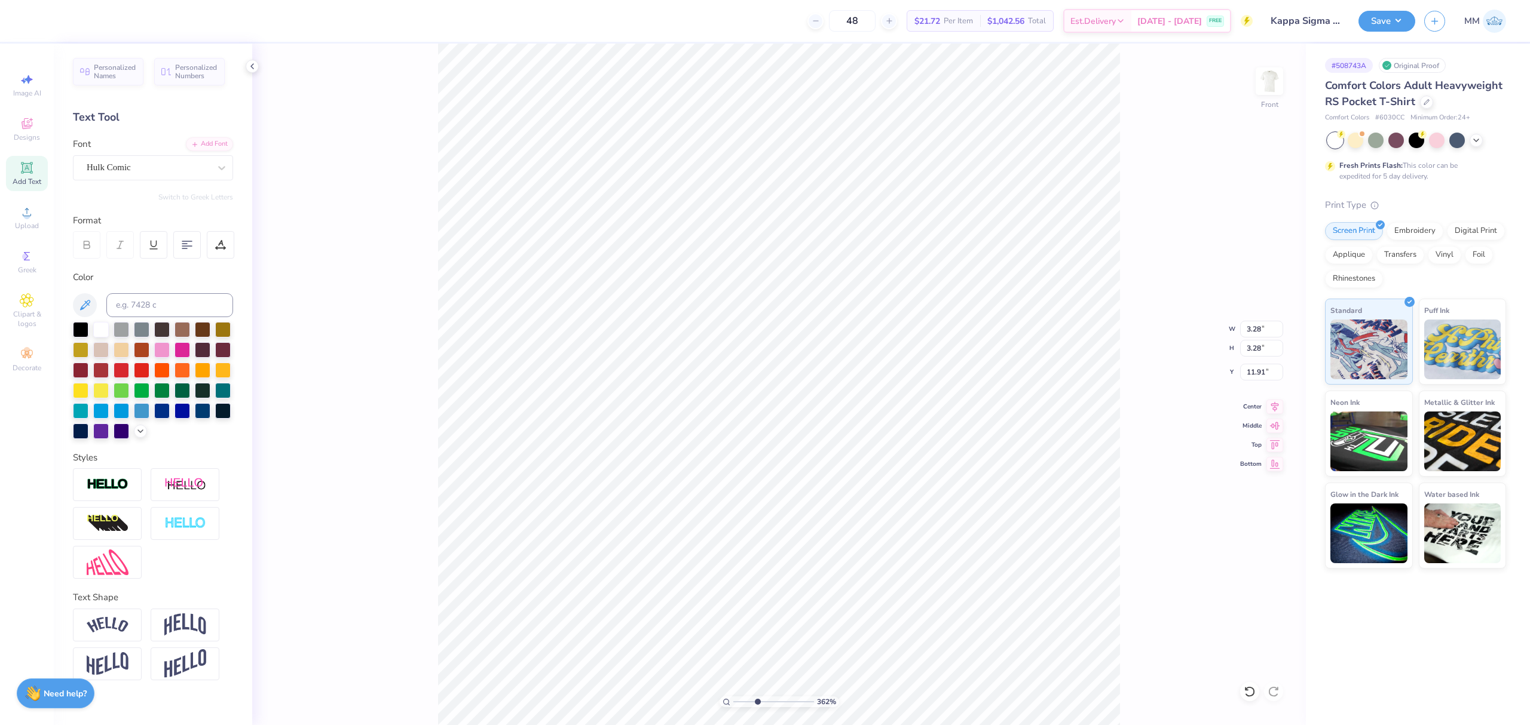
type input "0.44"
type input "14.66"
type input "3.28"
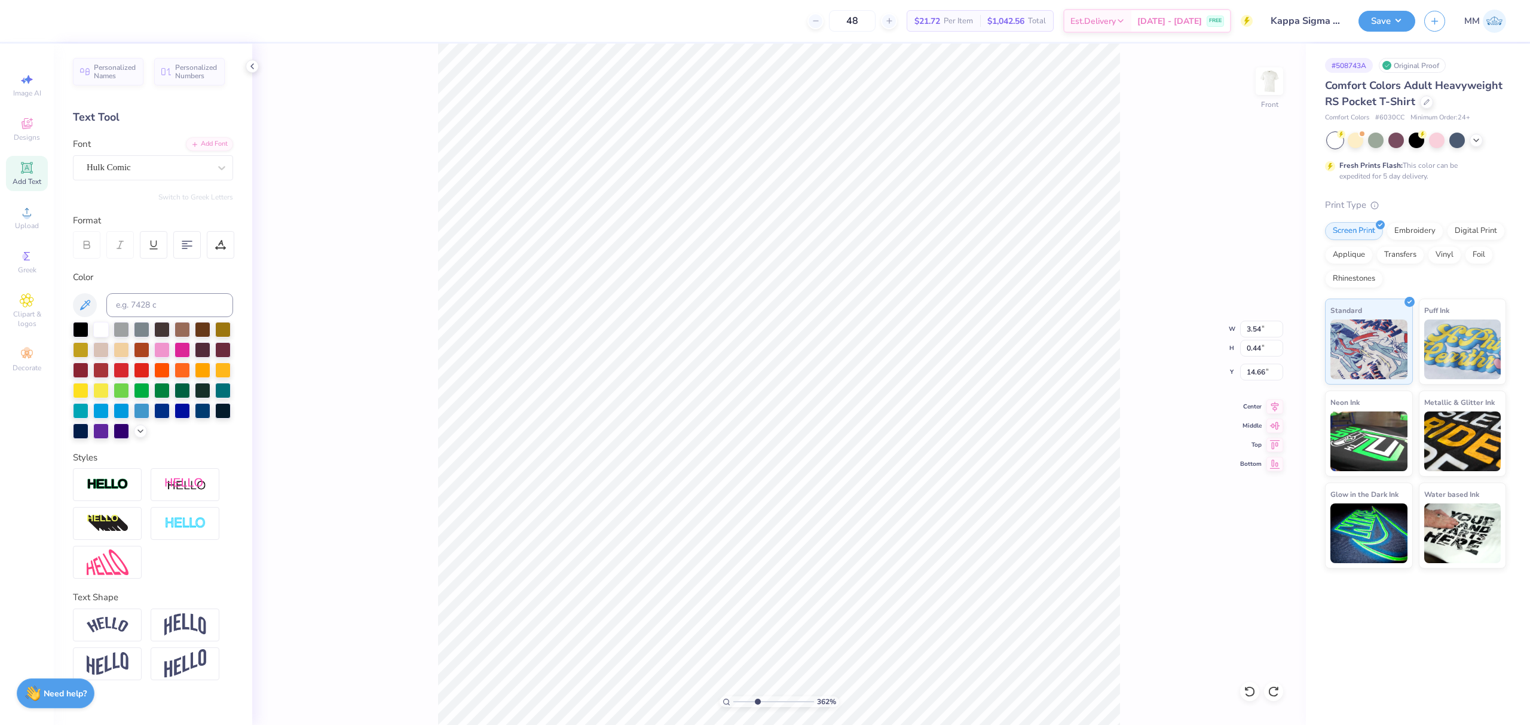
type input "11.91"
type input "12.01"
click at [679, 366] on li "Cut" at bounding box center [692, 363] width 94 height 24
click at [1263, 69] on img at bounding box center [1269, 81] width 48 height 48
click at [1260, 77] on img at bounding box center [1269, 81] width 48 height 48
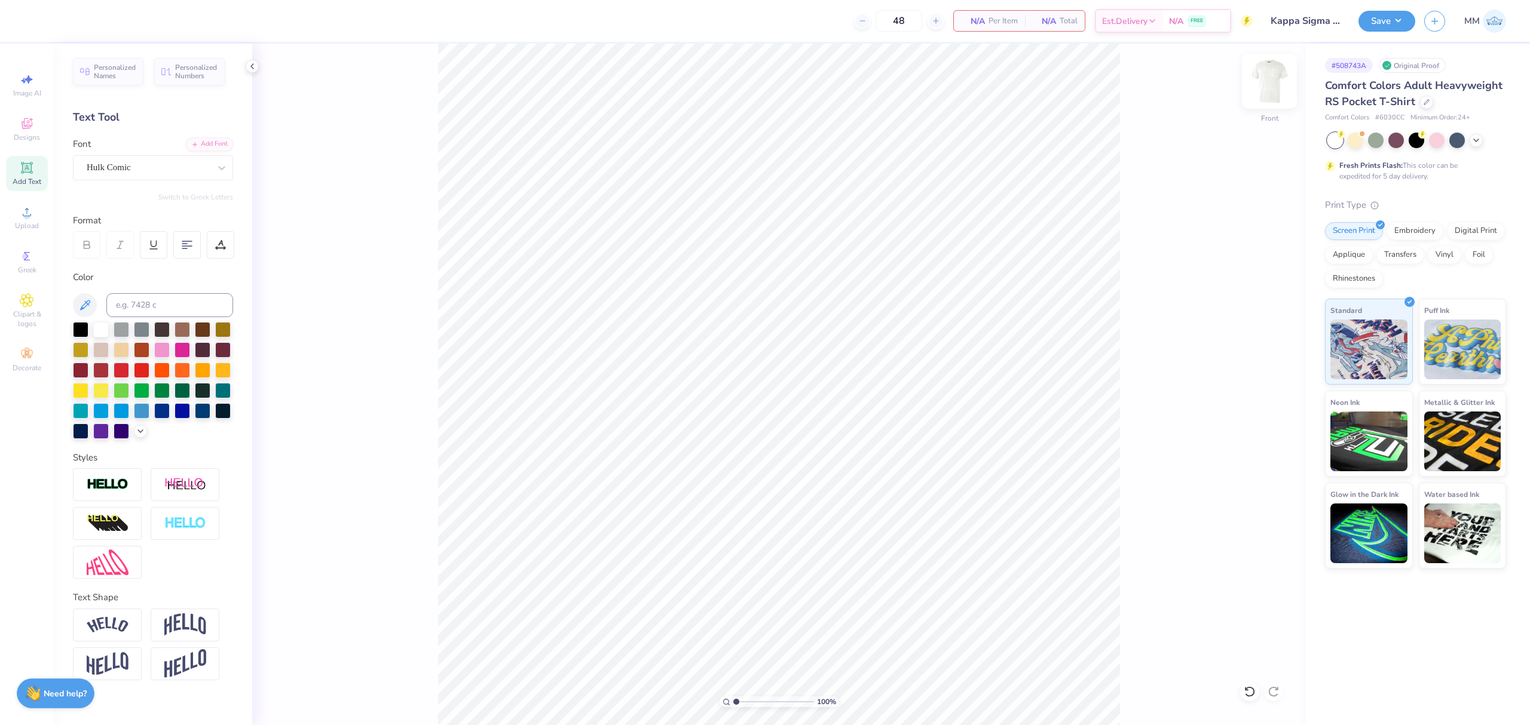
click at [1270, 81] on img at bounding box center [1269, 81] width 48 height 48
type input "1"
drag, startPoint x: 739, startPoint y: 701, endPoint x: 727, endPoint y: 698, distance: 11.7
click at [733, 699] on input "range" at bounding box center [773, 702] width 81 height 11
click at [888, 327] on li "Paste" at bounding box center [906, 324] width 94 height 23
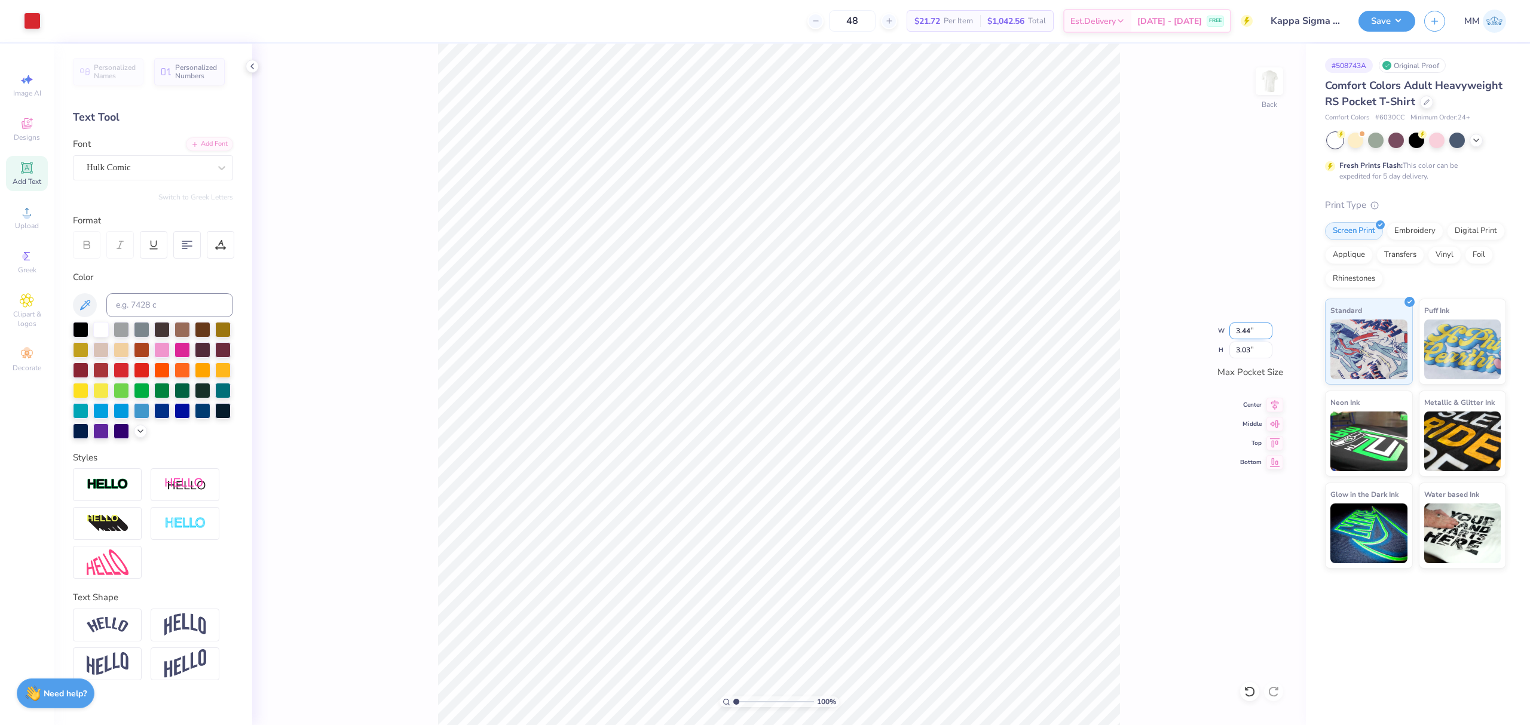
click at [1237, 332] on input "3.44" at bounding box center [1250, 331] width 43 height 17
type input "3.50"
type input "3.09"
click at [1276, 402] on icon at bounding box center [1274, 403] width 17 height 14
click at [1278, 427] on icon at bounding box center [1274, 422] width 17 height 14
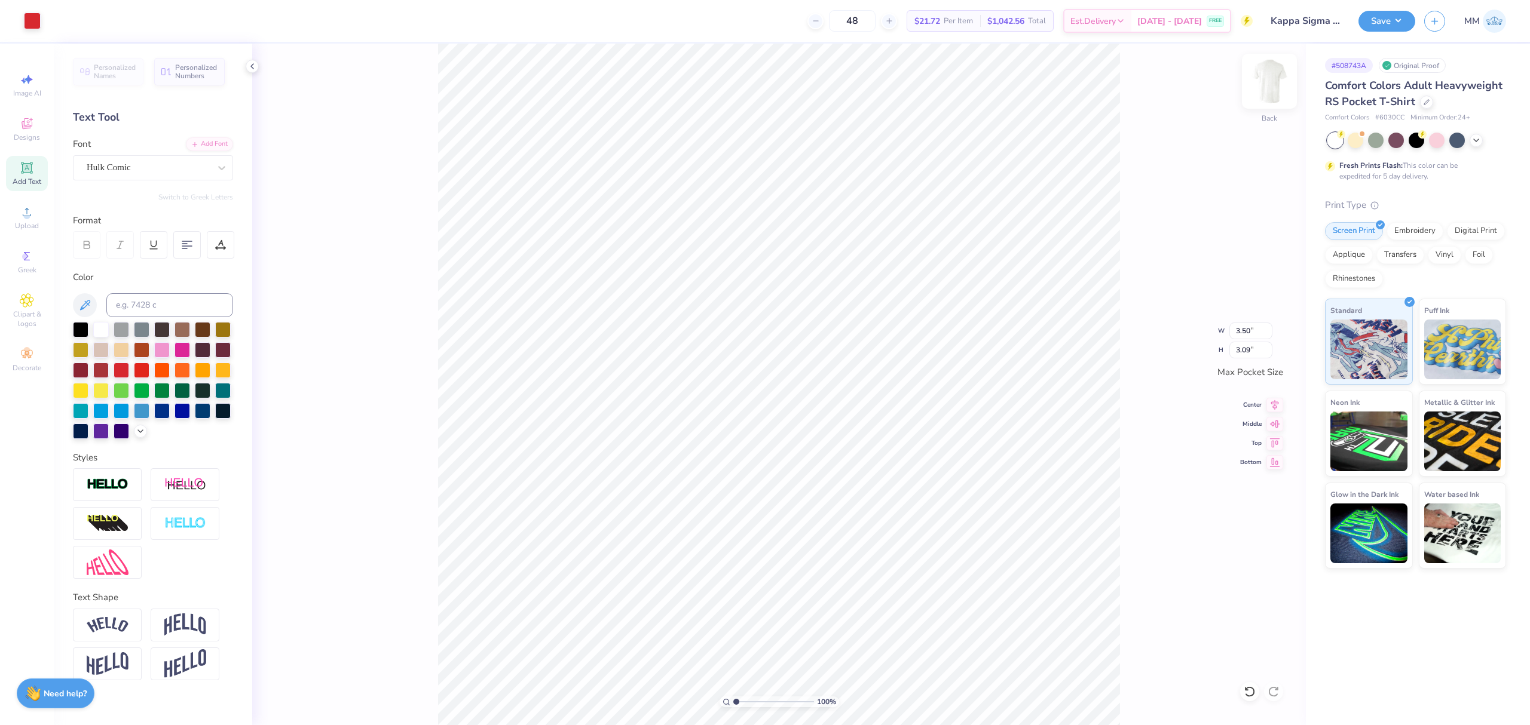
click at [1265, 73] on img at bounding box center [1269, 81] width 48 height 48
click at [17, 216] on div "Upload" at bounding box center [27, 217] width 42 height 35
click at [25, 216] on icon at bounding box center [27, 212] width 8 height 8
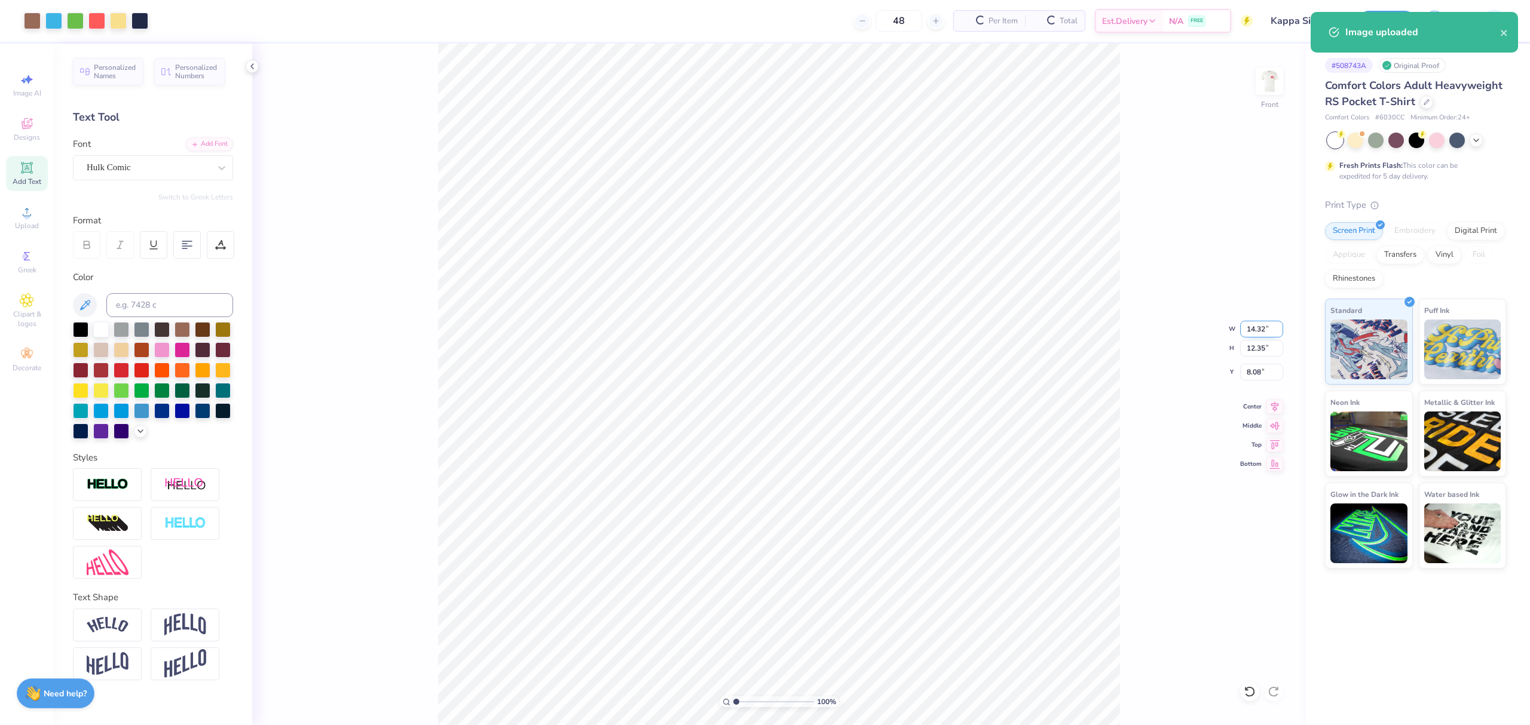
click at [1250, 326] on input "14.32" at bounding box center [1261, 329] width 43 height 17
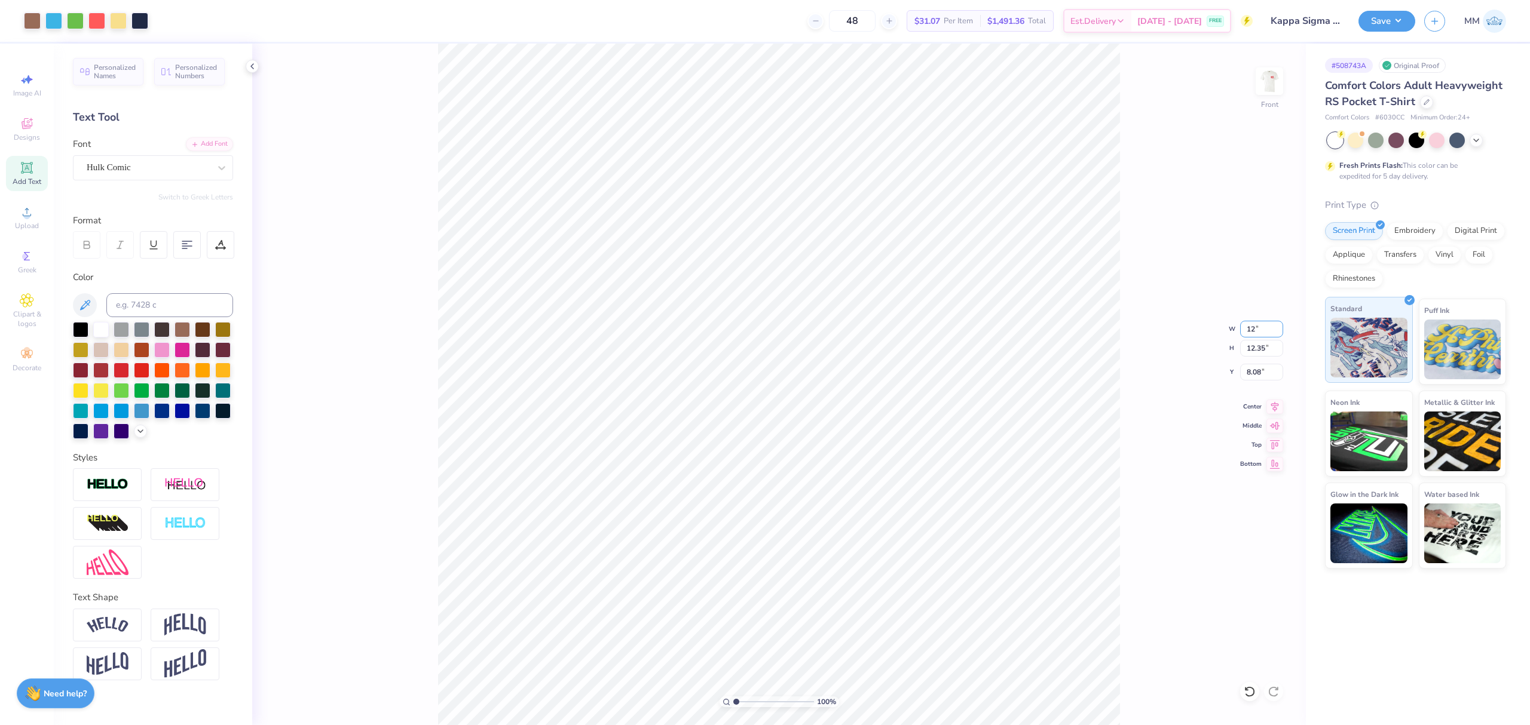
type input "12.00"
type input "10.35"
click at [1254, 376] on input "9.08" at bounding box center [1261, 372] width 43 height 17
type input "3.00"
click at [1270, 412] on icon at bounding box center [1274, 405] width 17 height 14
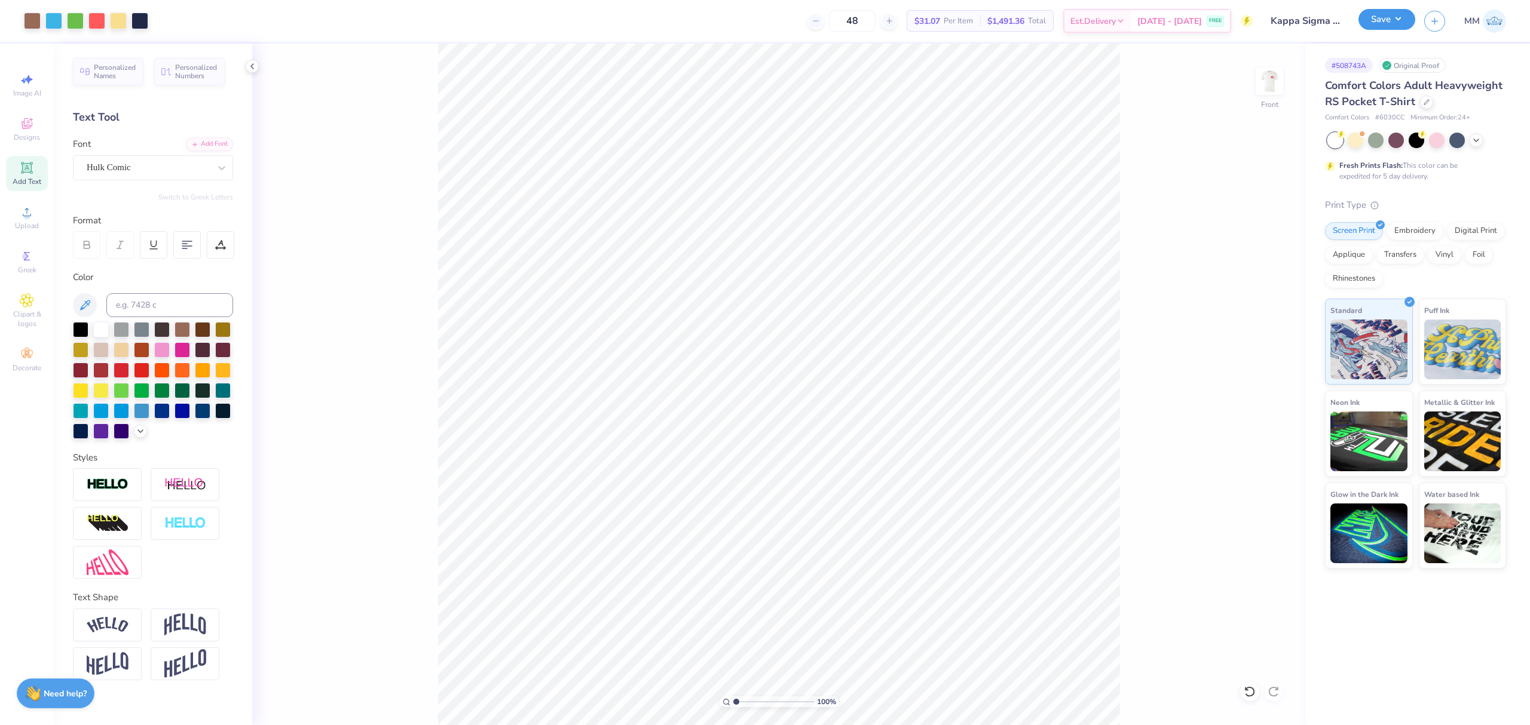
click at [1395, 12] on button "Save" at bounding box center [1386, 19] width 57 height 21
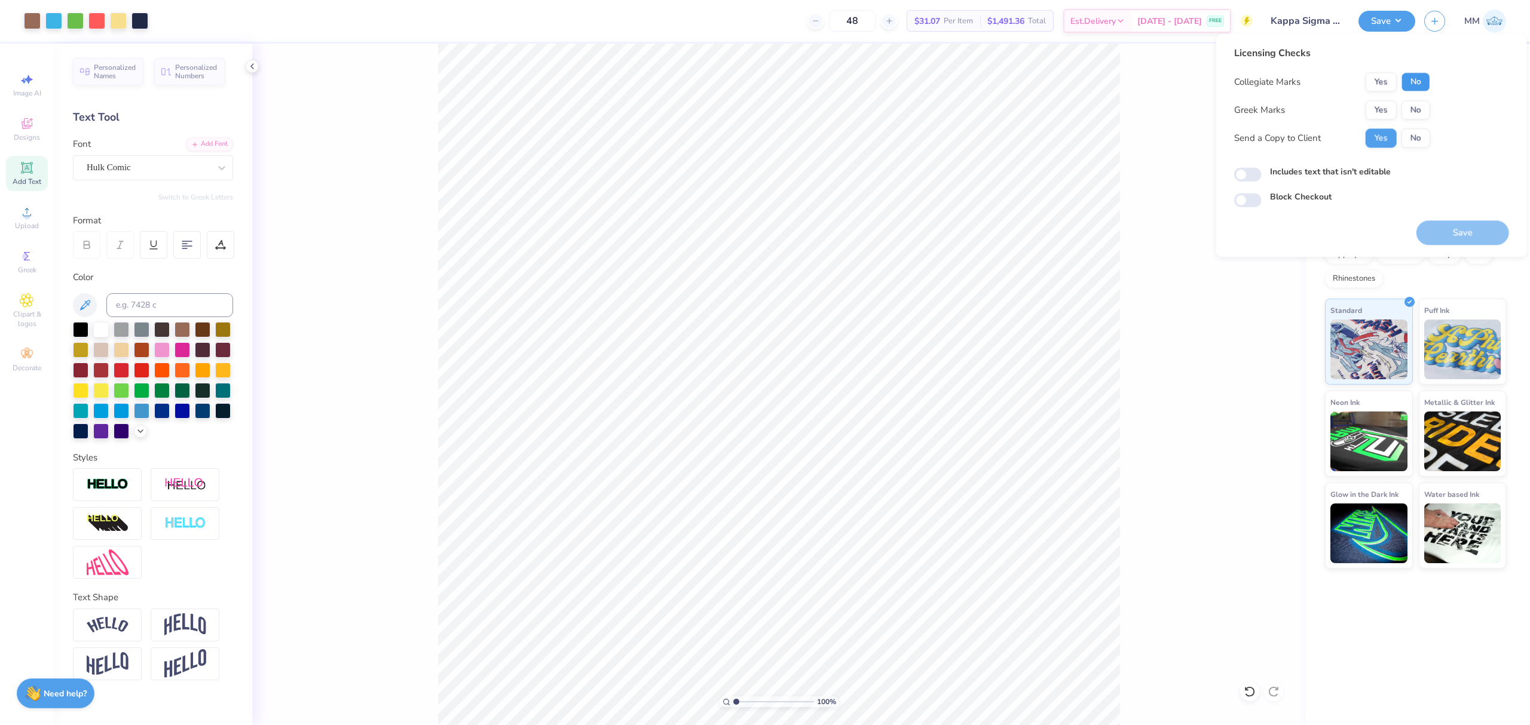
click at [1421, 80] on button "No" at bounding box center [1415, 81] width 29 height 19
click at [1389, 111] on button "Yes" at bounding box center [1380, 109] width 31 height 19
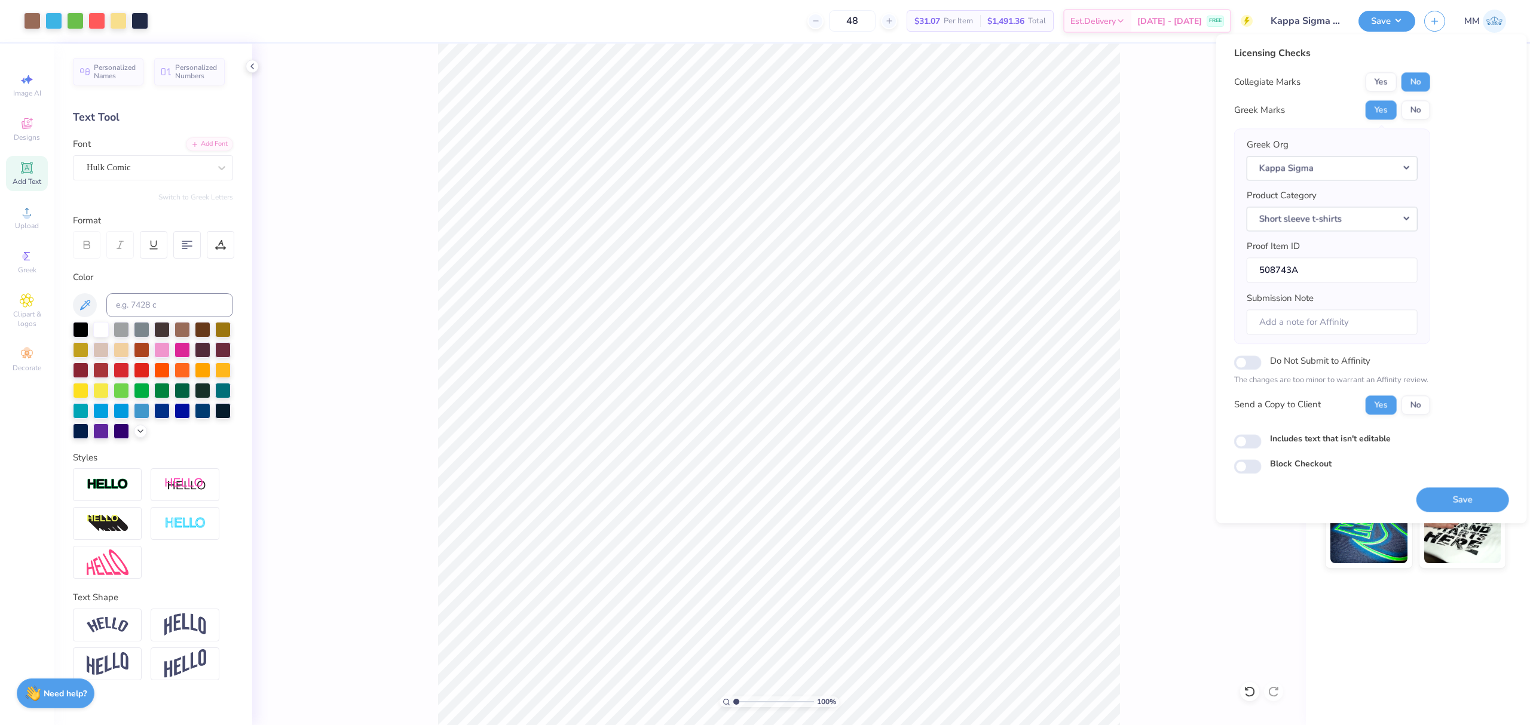
click at [1284, 443] on label "Includes text that isn't editable" at bounding box center [1330, 439] width 121 height 13
click at [1262, 443] on input "Includes text that isn't editable" at bounding box center [1247, 441] width 27 height 14
checkbox input "true"
click at [1444, 502] on button "Save" at bounding box center [1462, 500] width 93 height 25
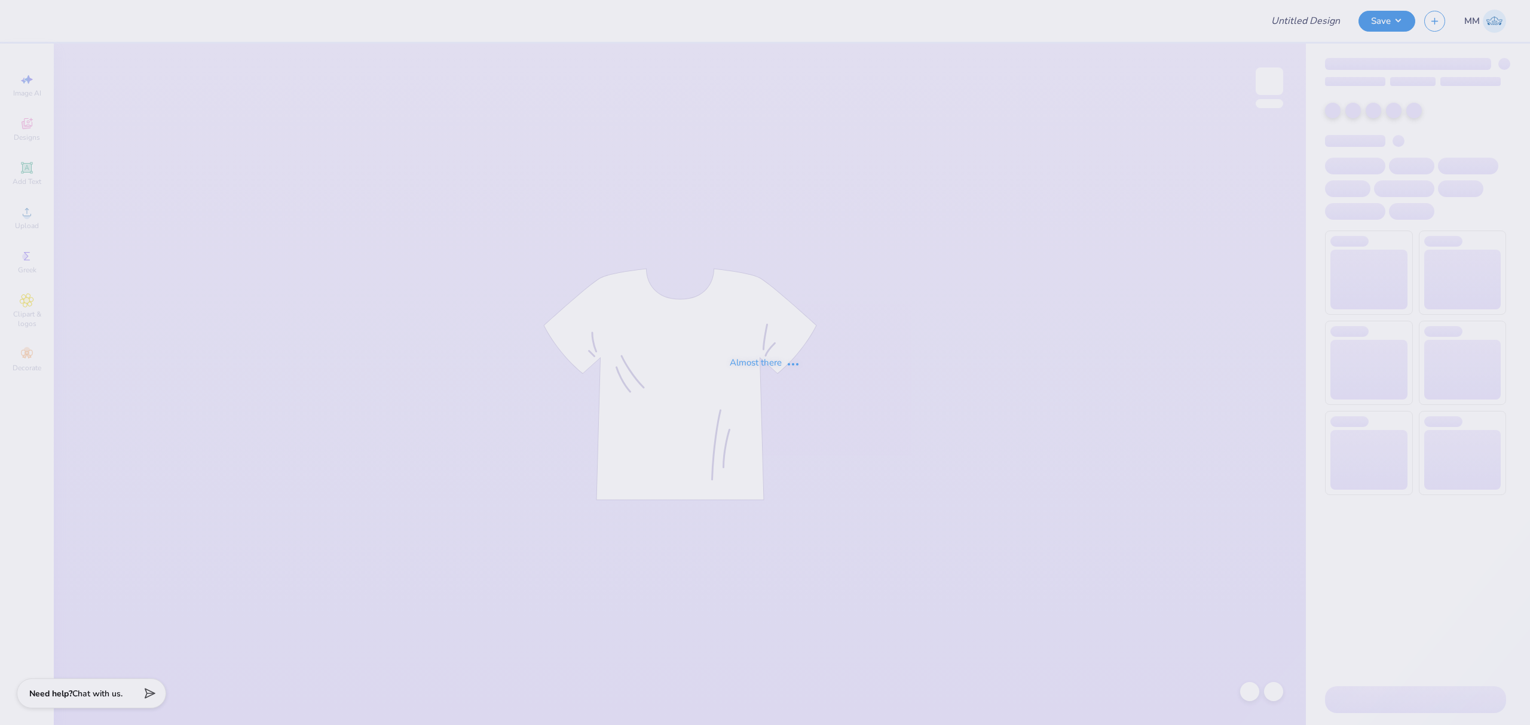
type input "Kappa Sigma GS Fall Rush 25'"
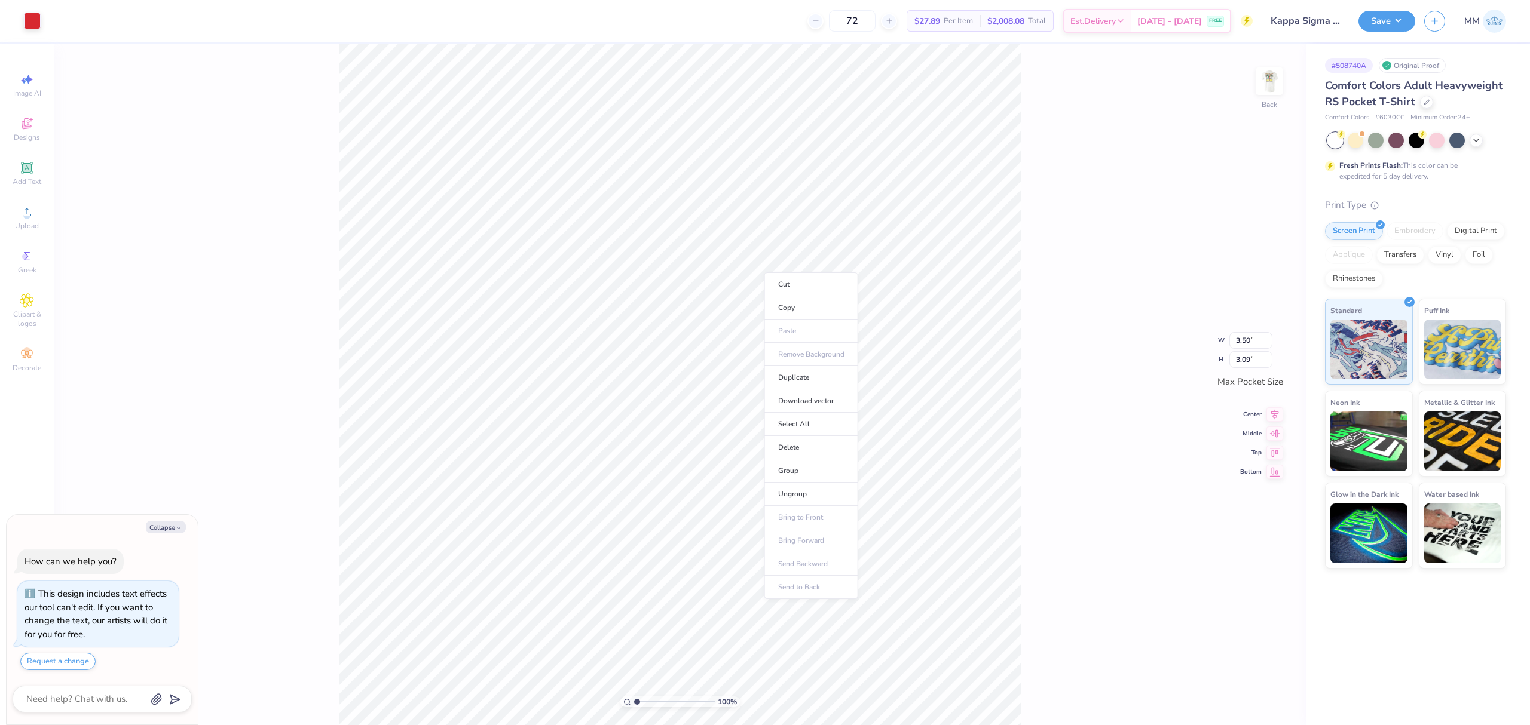
type textarea "x"
click at [823, 403] on li "Download vector" at bounding box center [811, 401] width 94 height 23
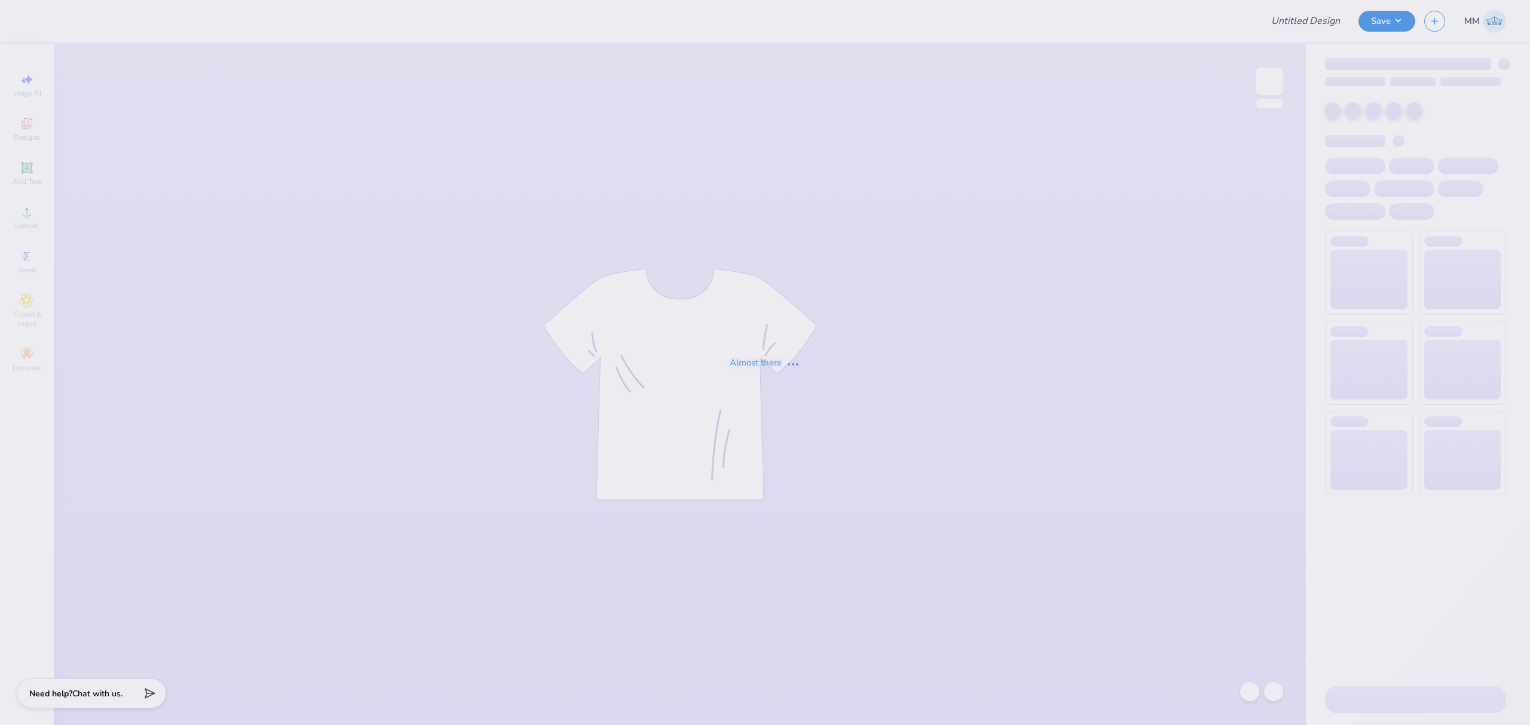
type input "Kappa Sigma GS Fall Rush 25'"
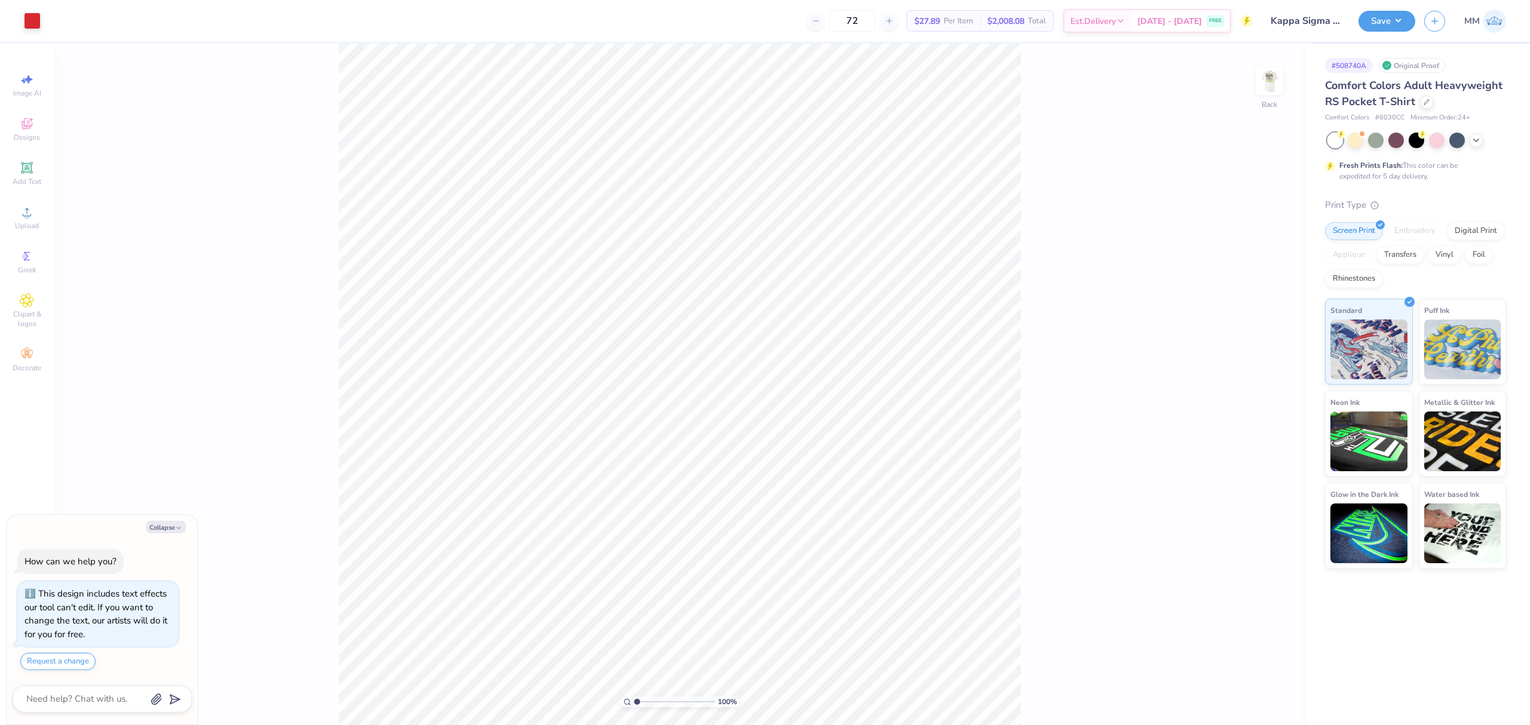
type textarea "x"
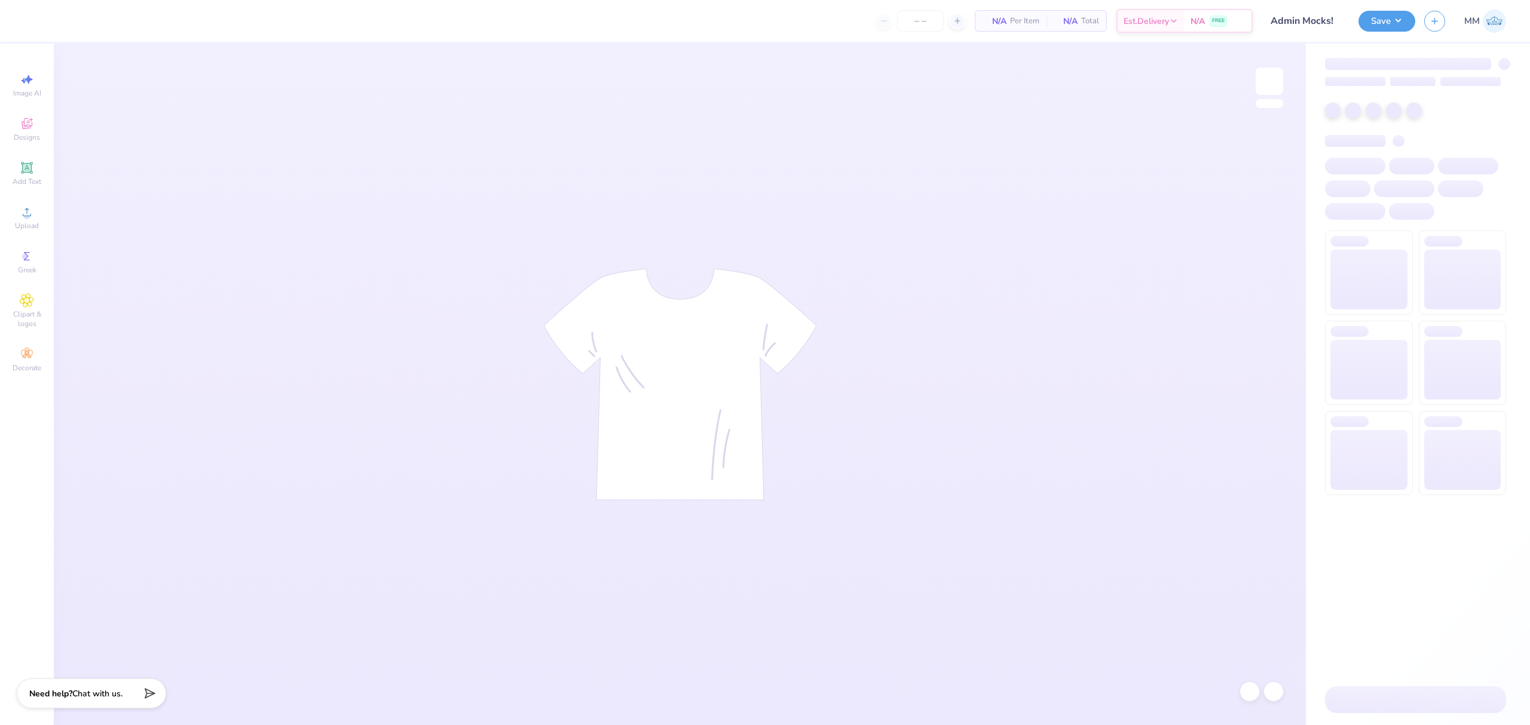
type input "50"
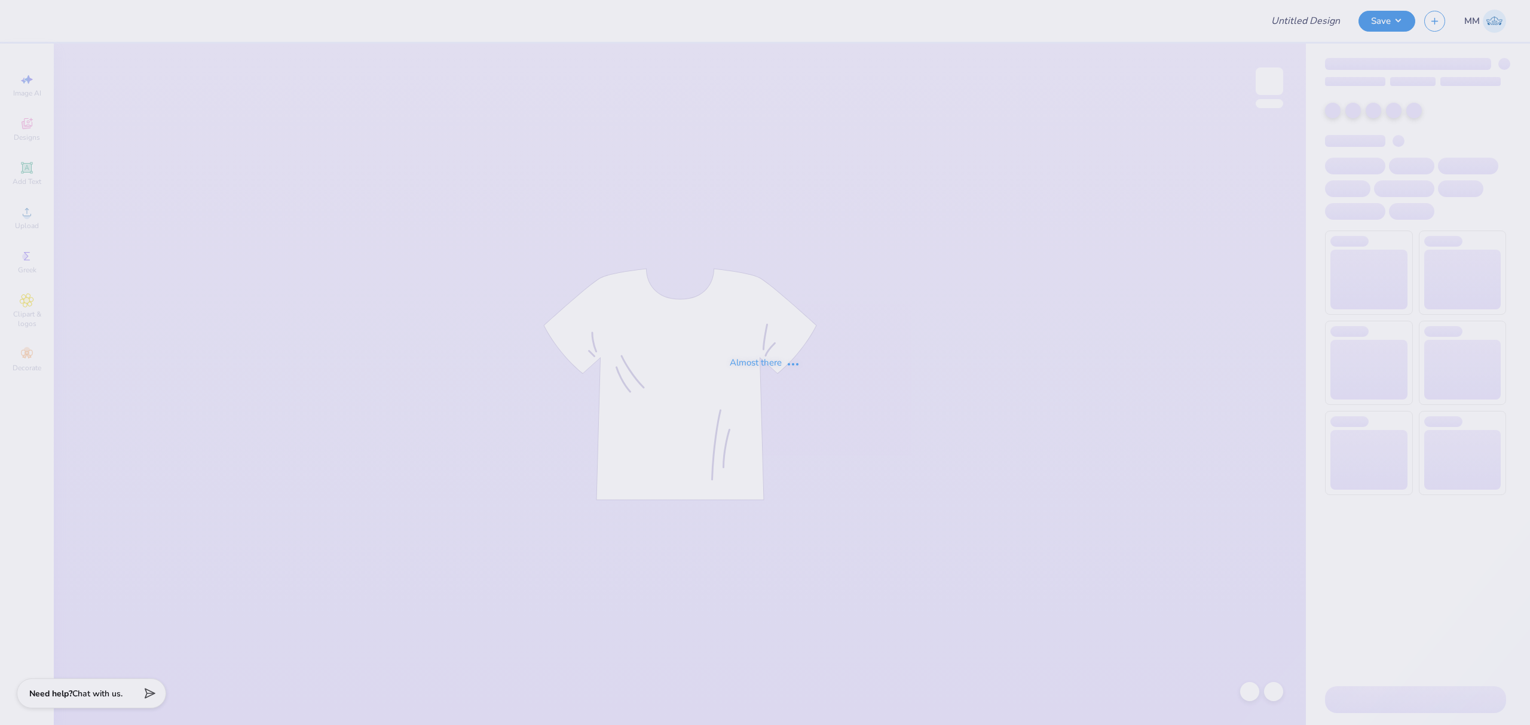
type input "Kappa Sigma Fall Rush"
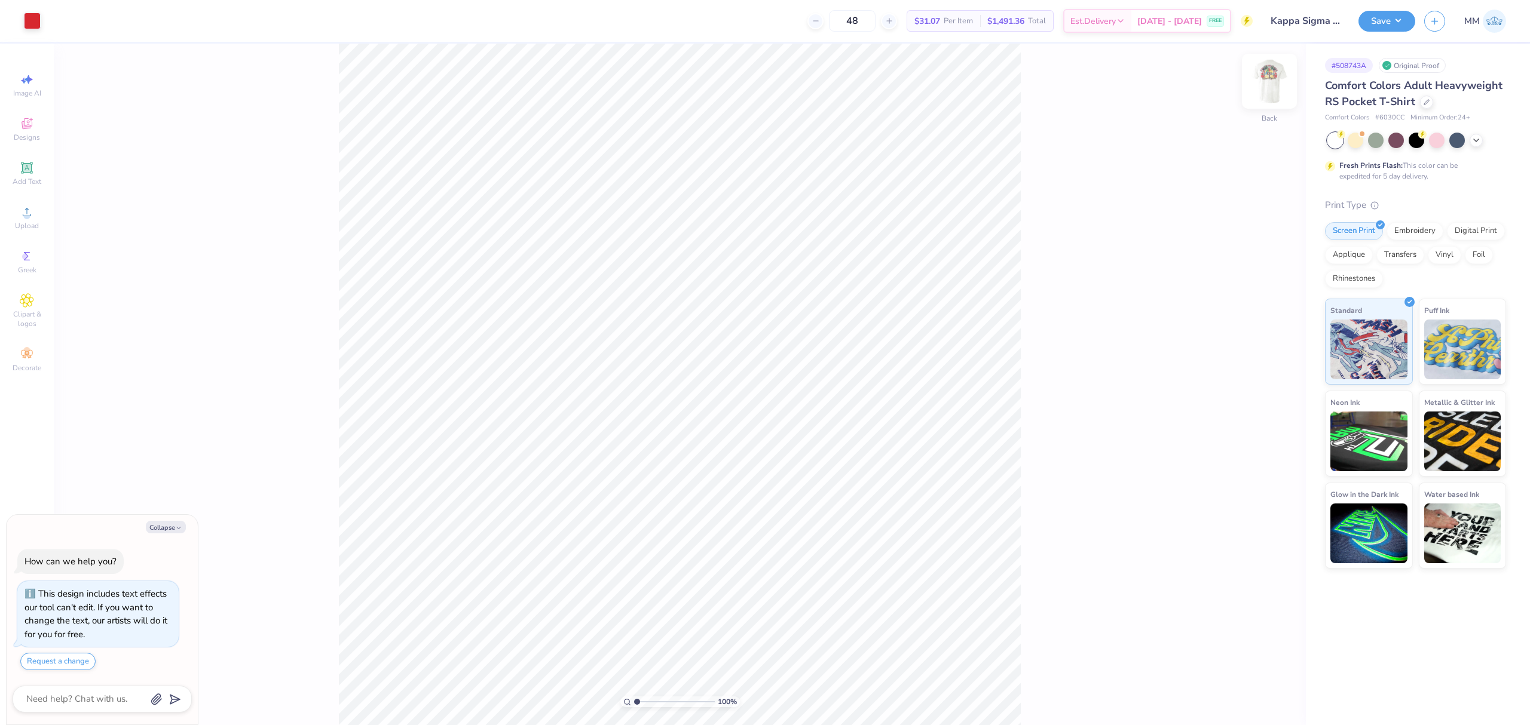
click at [1258, 82] on img at bounding box center [1269, 81] width 48 height 48
type textarea "x"
